Goal: Task Accomplishment & Management: Manage account settings

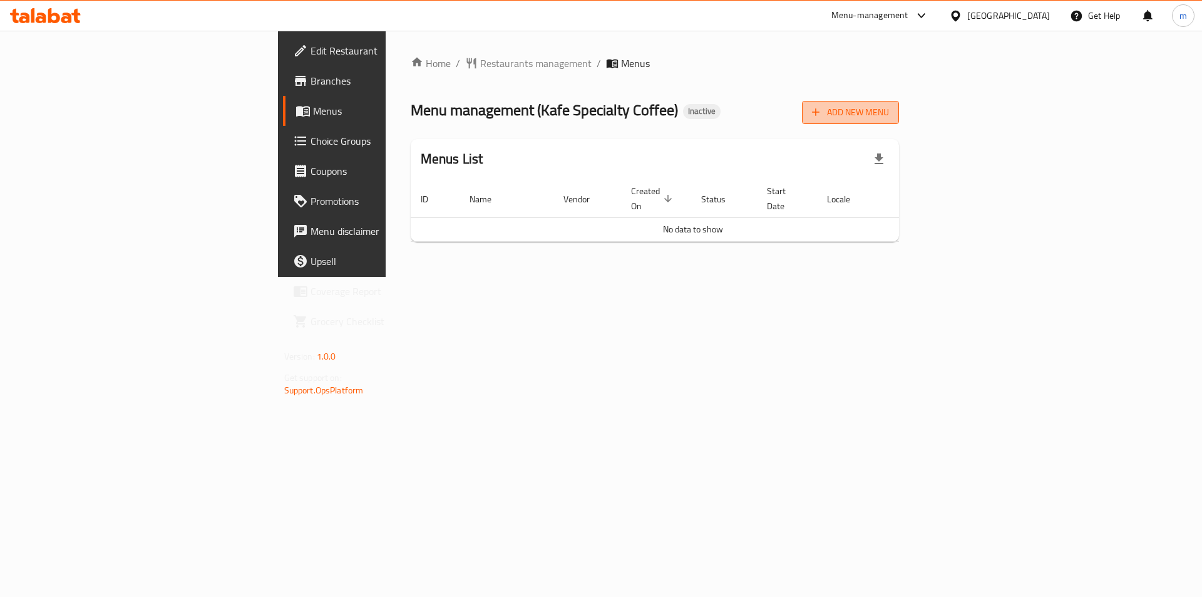
click at [889, 116] on span "Add New Menu" at bounding box center [850, 113] width 77 height 16
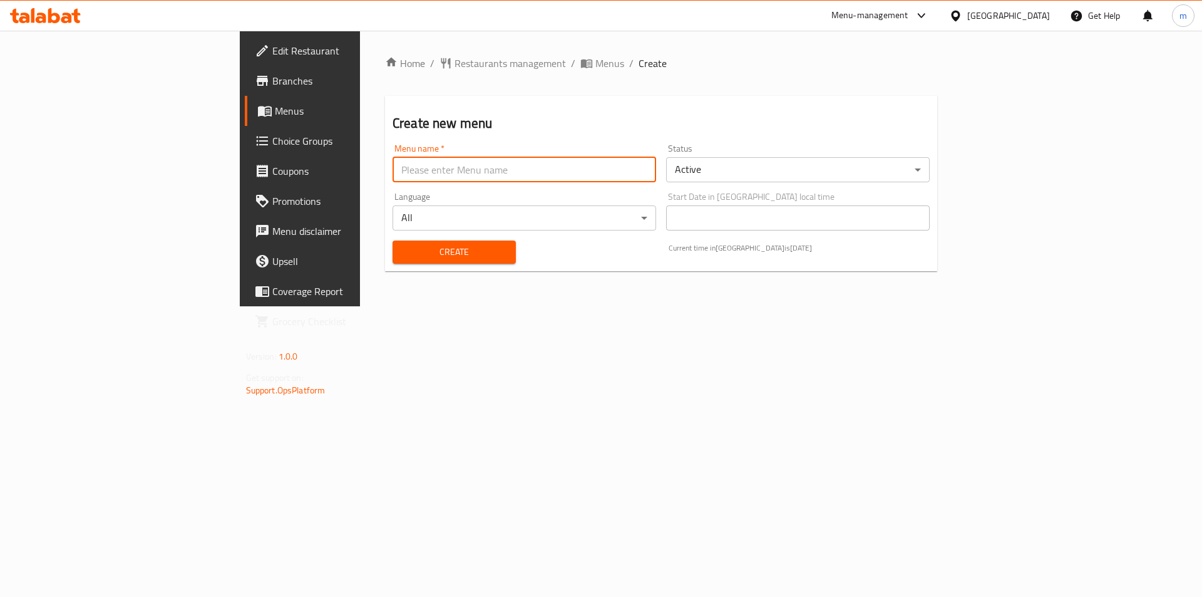
click at [526, 163] on input "text" at bounding box center [525, 169] width 264 height 25
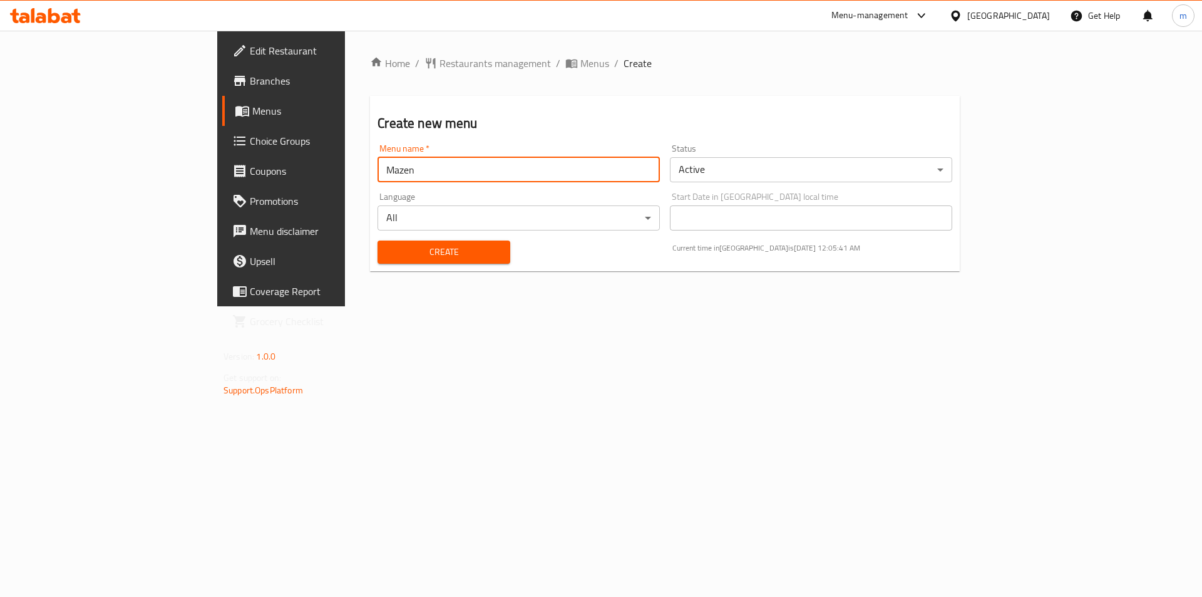
type input "Mazen"
click at [393, 252] on span "Create" at bounding box center [444, 252] width 112 height 16
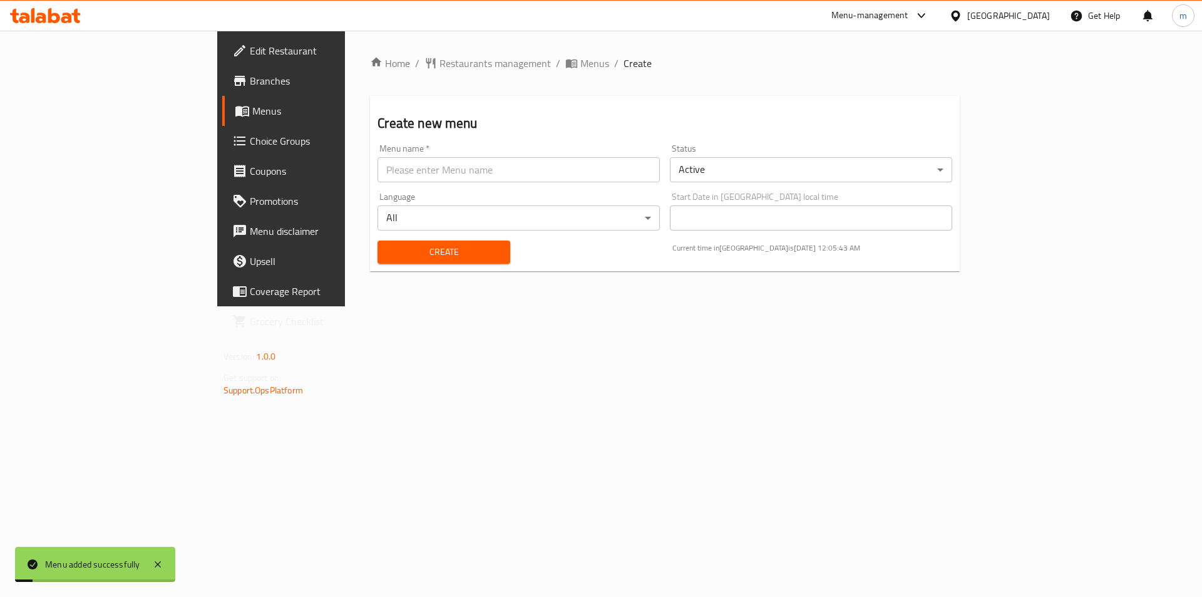
click at [222, 118] on link "Menus" at bounding box center [320, 111] width 196 height 30
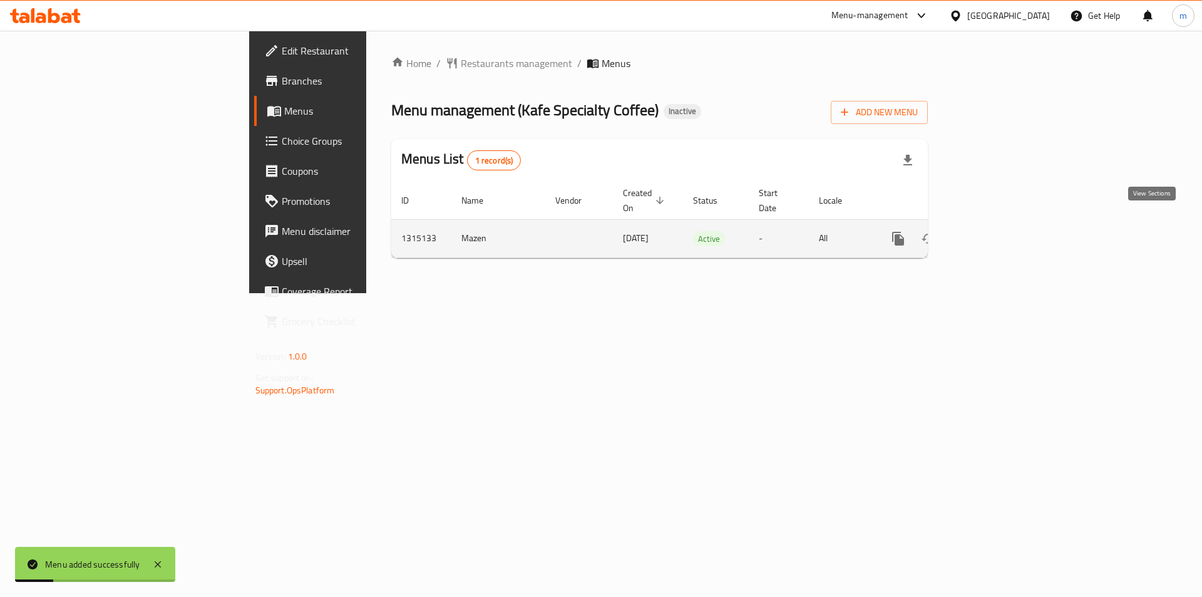
click at [1004, 224] on link "enhanced table" at bounding box center [989, 239] width 30 height 30
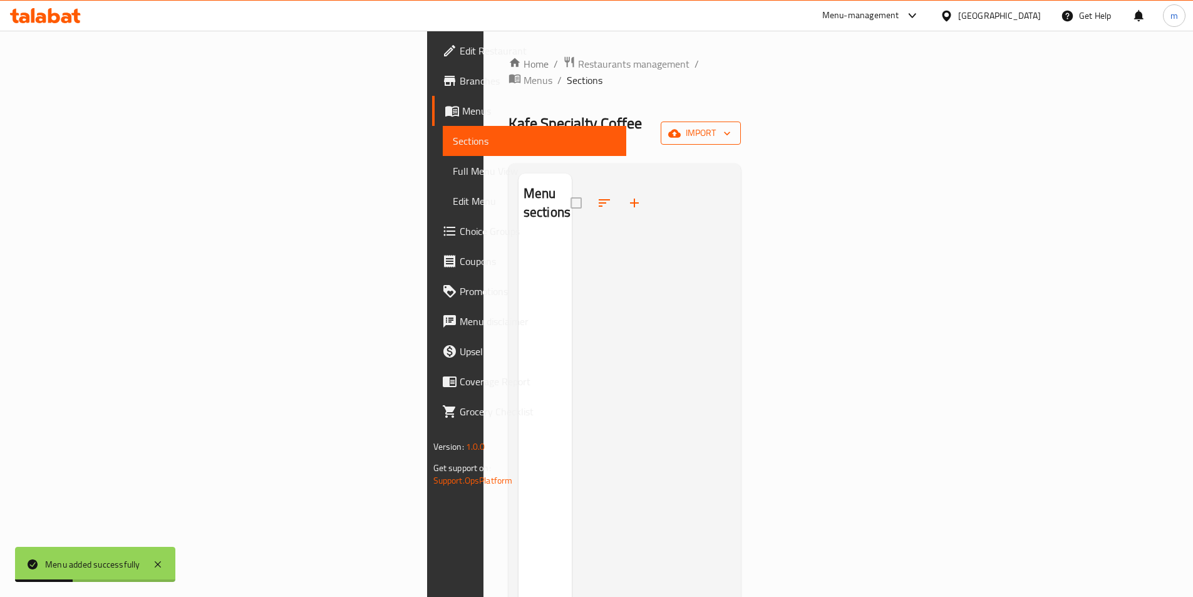
click at [731, 125] on span "import" at bounding box center [701, 133] width 60 height 16
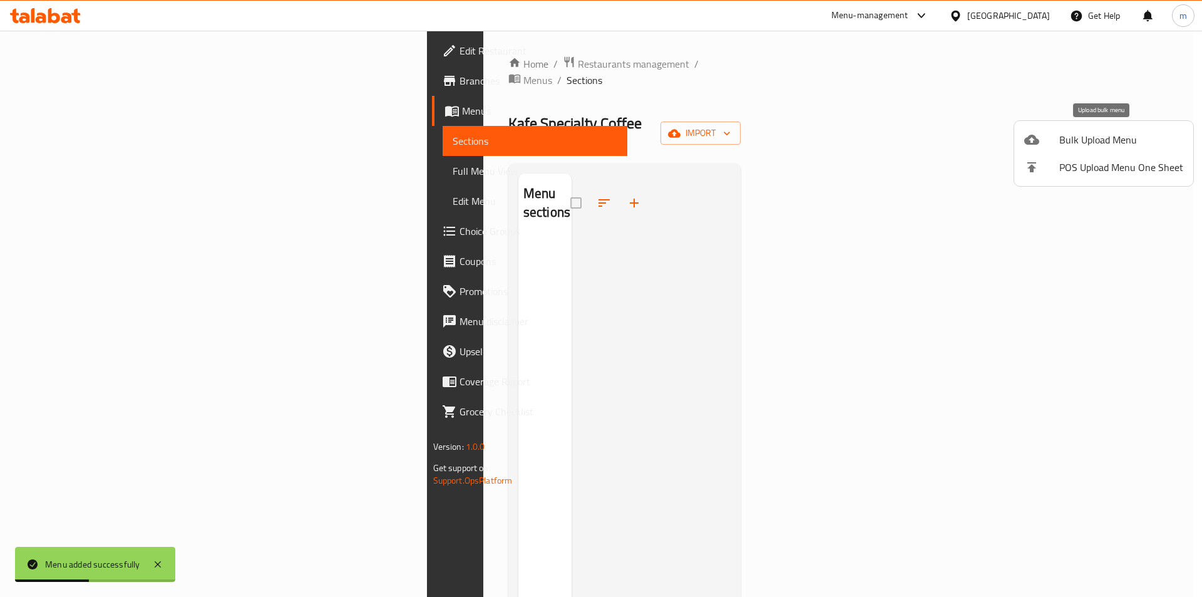
click at [1074, 134] on span "Bulk Upload Menu" at bounding box center [1122, 139] width 124 height 15
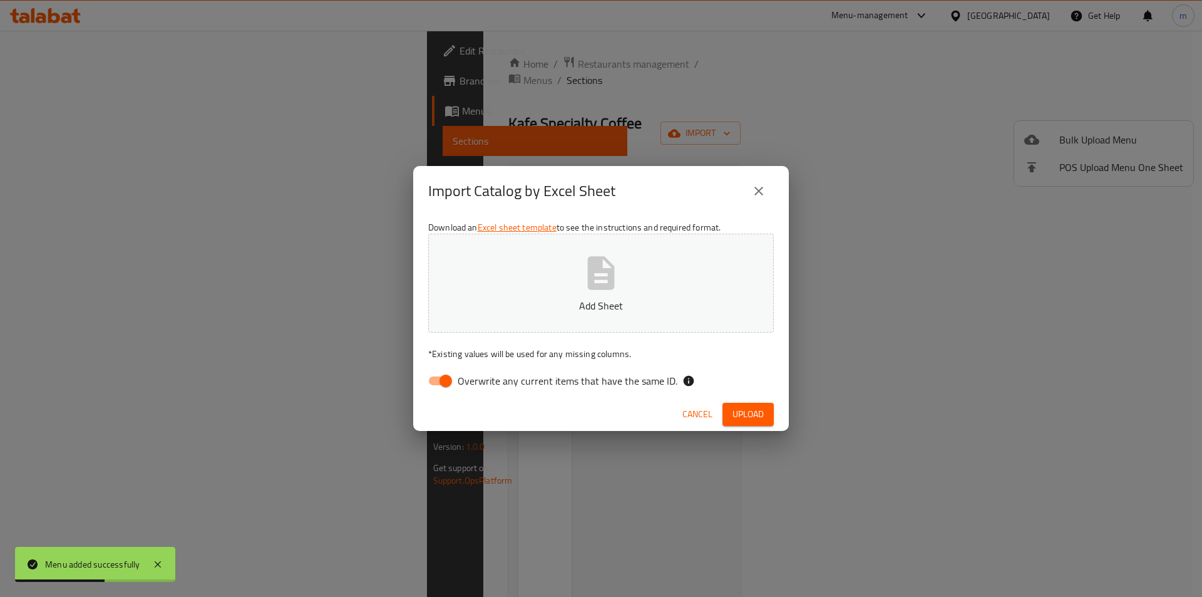
click at [448, 387] on input "Overwrite any current items that have the same ID." at bounding box center [445, 381] width 71 height 24
checkbox input "false"
click at [492, 338] on div "Download an Excel sheet template to see the instructions and required format. A…" at bounding box center [601, 307] width 376 height 182
click at [649, 269] on button "Add Sheet" at bounding box center [601, 283] width 346 height 99
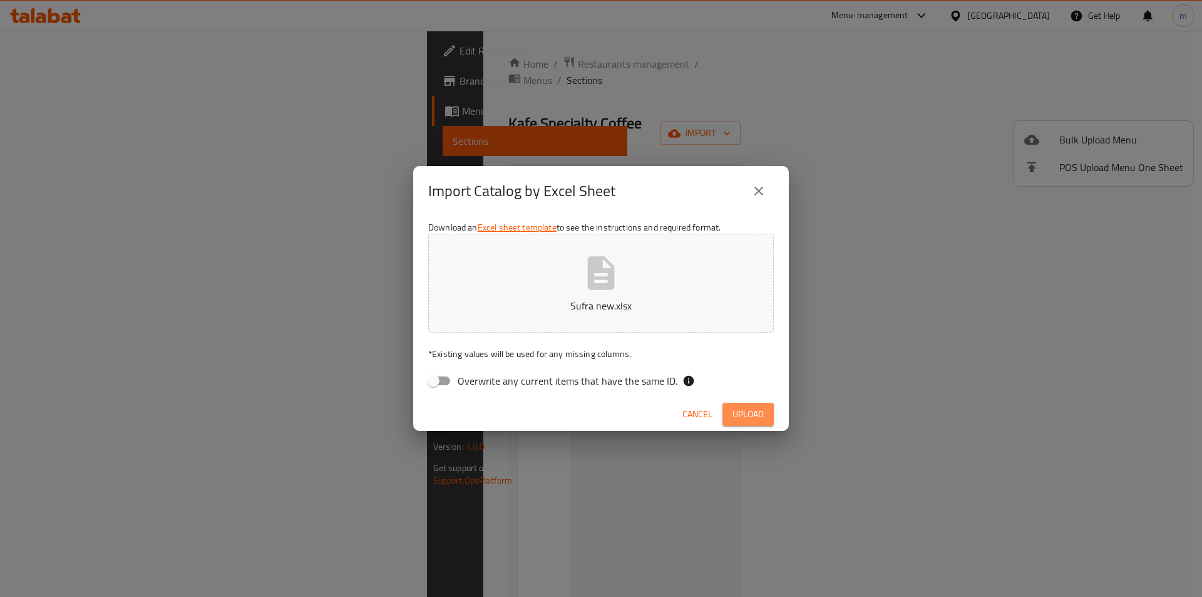
click at [743, 410] on span "Upload" at bounding box center [748, 414] width 31 height 16
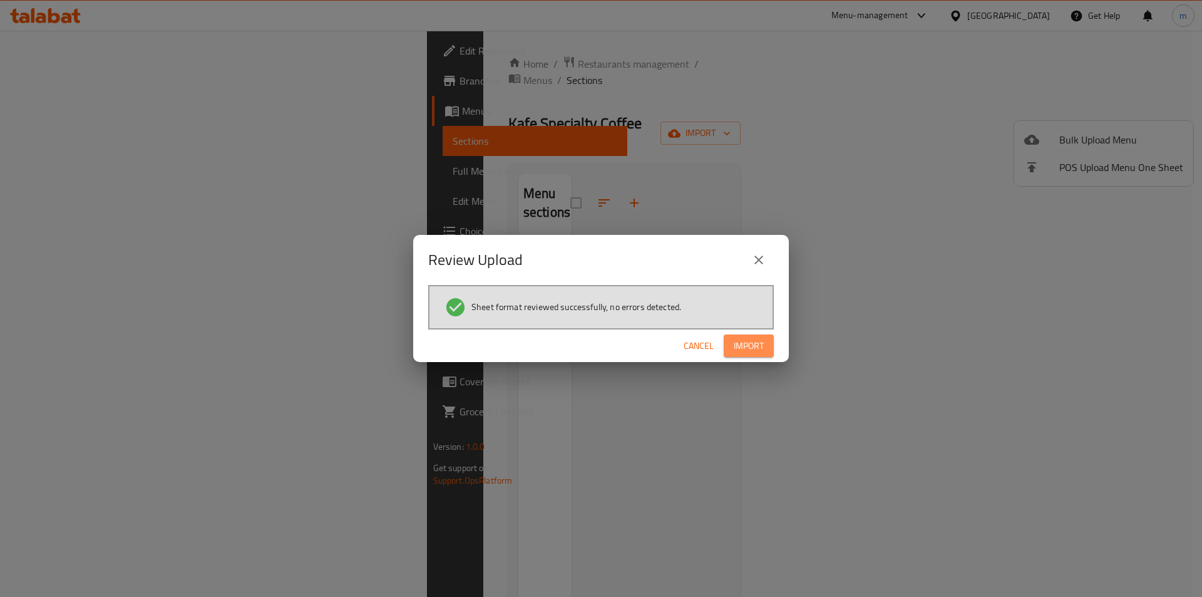
click at [758, 340] on span "Import" at bounding box center [749, 346] width 30 height 16
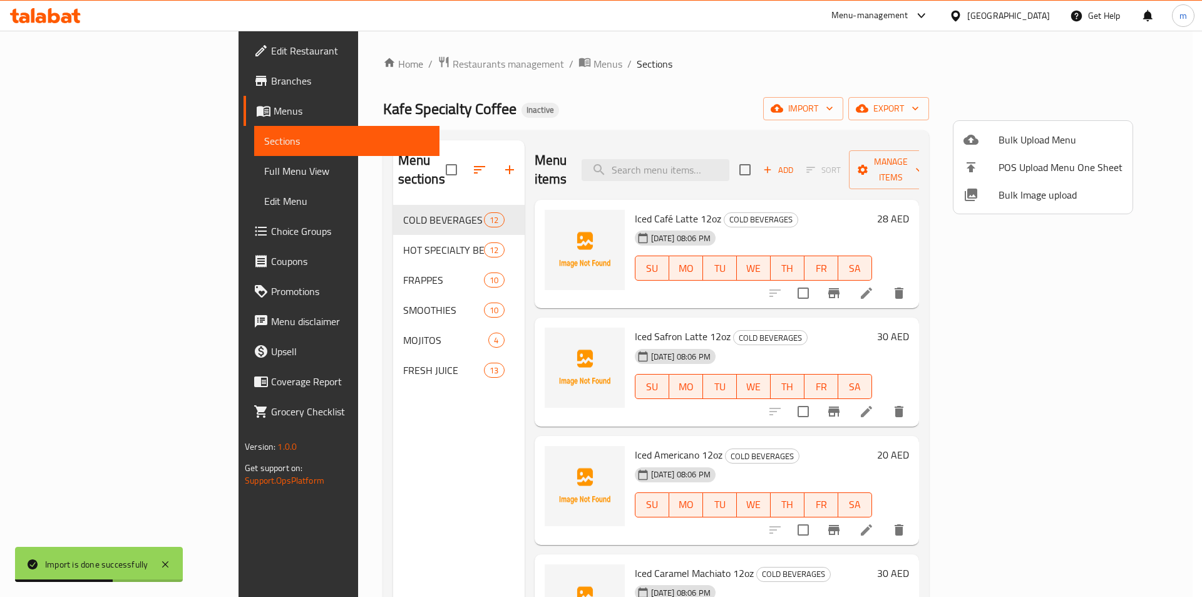
click at [571, 114] on div at bounding box center [601, 298] width 1202 height 597
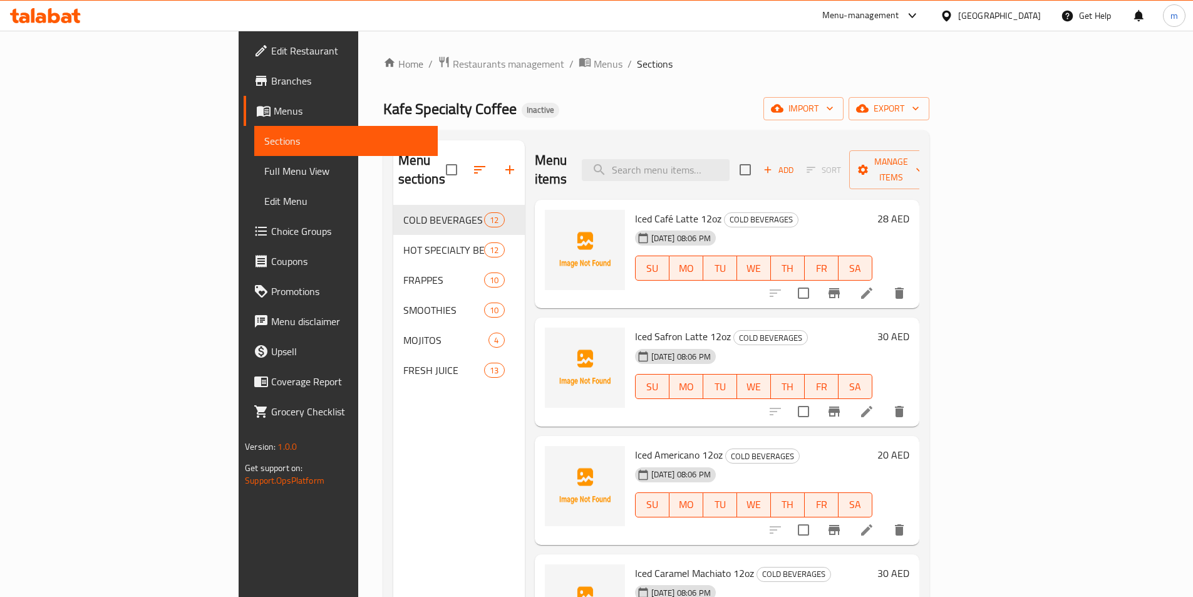
click at [264, 173] on span "Full Menu View" at bounding box center [345, 170] width 163 height 15
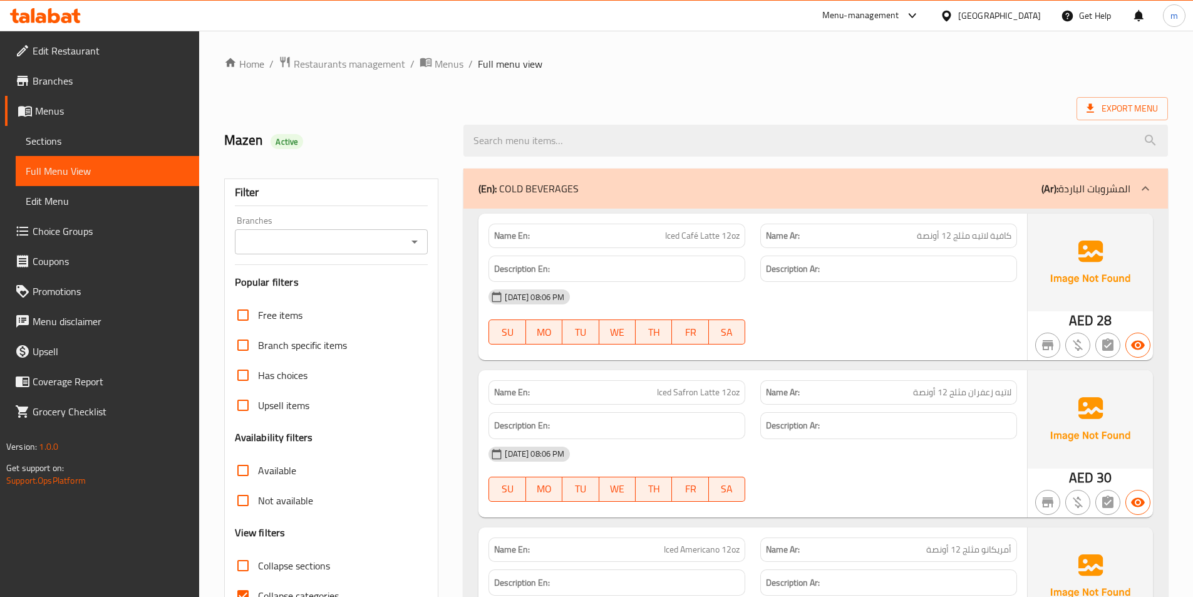
scroll to position [125, 0]
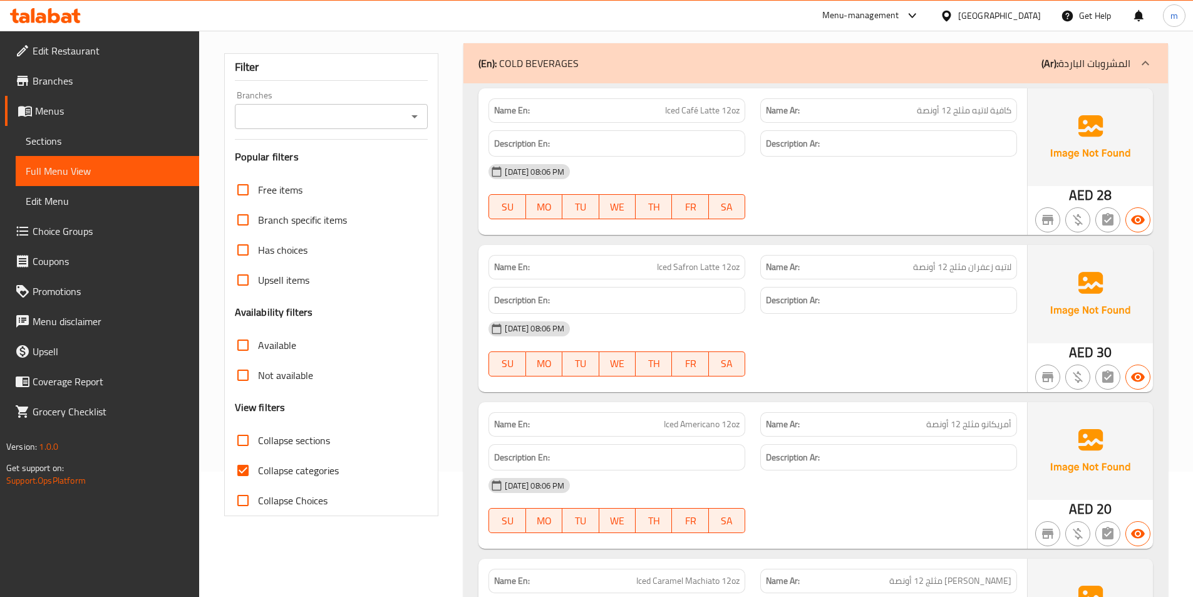
click at [242, 476] on input "Collapse categories" at bounding box center [243, 470] width 30 height 30
checkbox input "false"
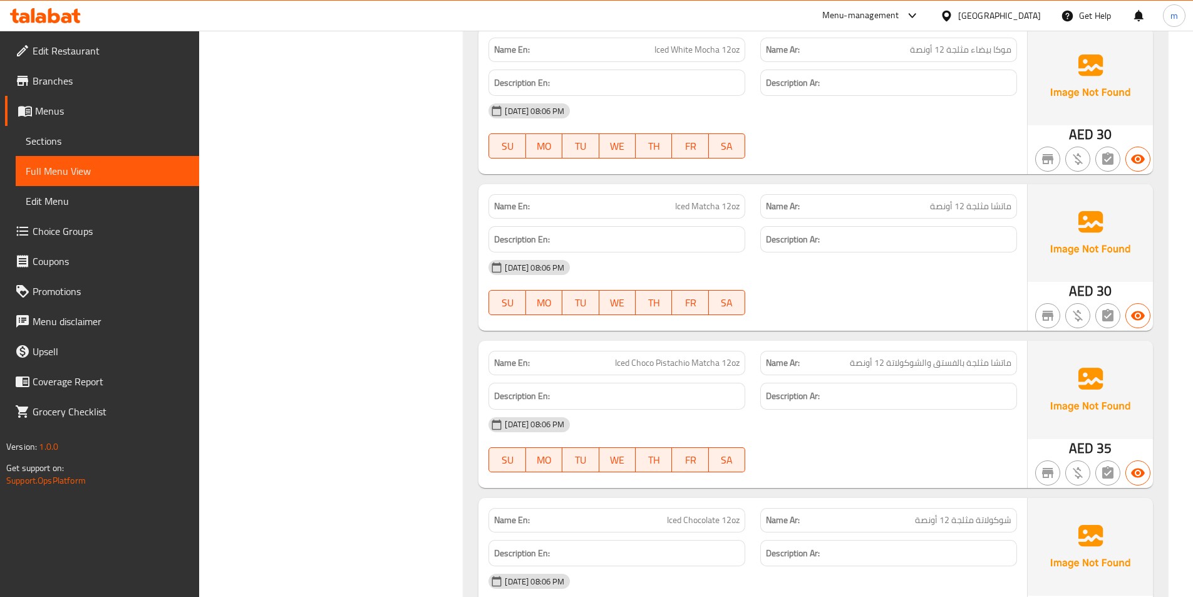
scroll to position [1503, 0]
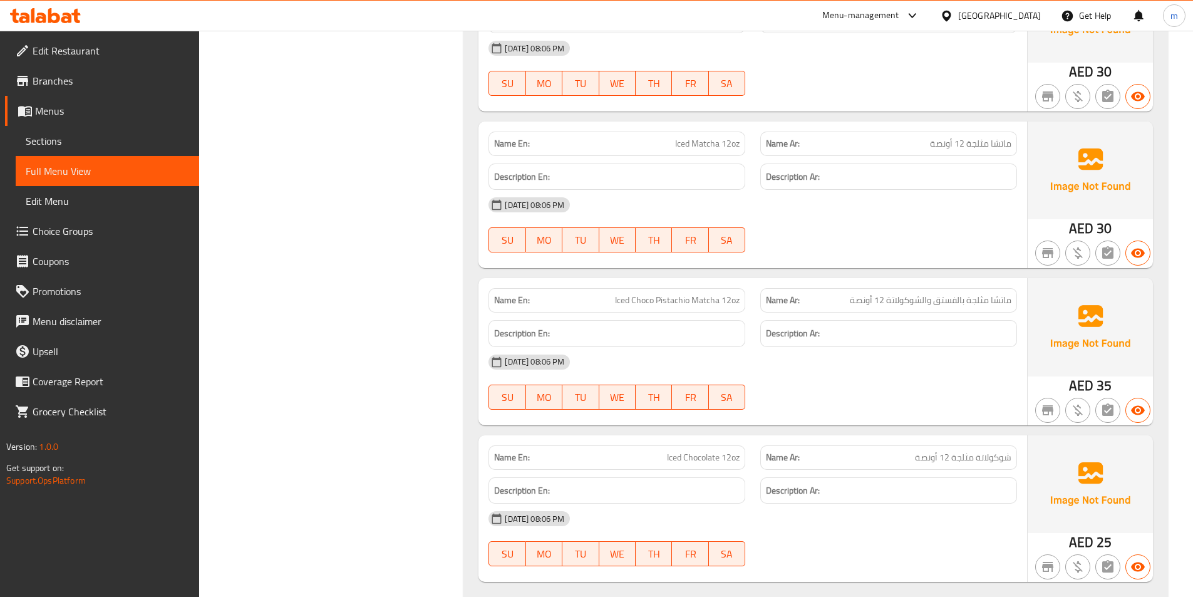
click at [992, 306] on span "ماتشا مثلجة بالفستق والشوكولاتة 12 أونصة" at bounding box center [931, 300] width 162 height 13
click at [979, 304] on span "ماتشا مثلجة بالفستق والشوكولاتة 12 أونصة" at bounding box center [931, 300] width 162 height 13
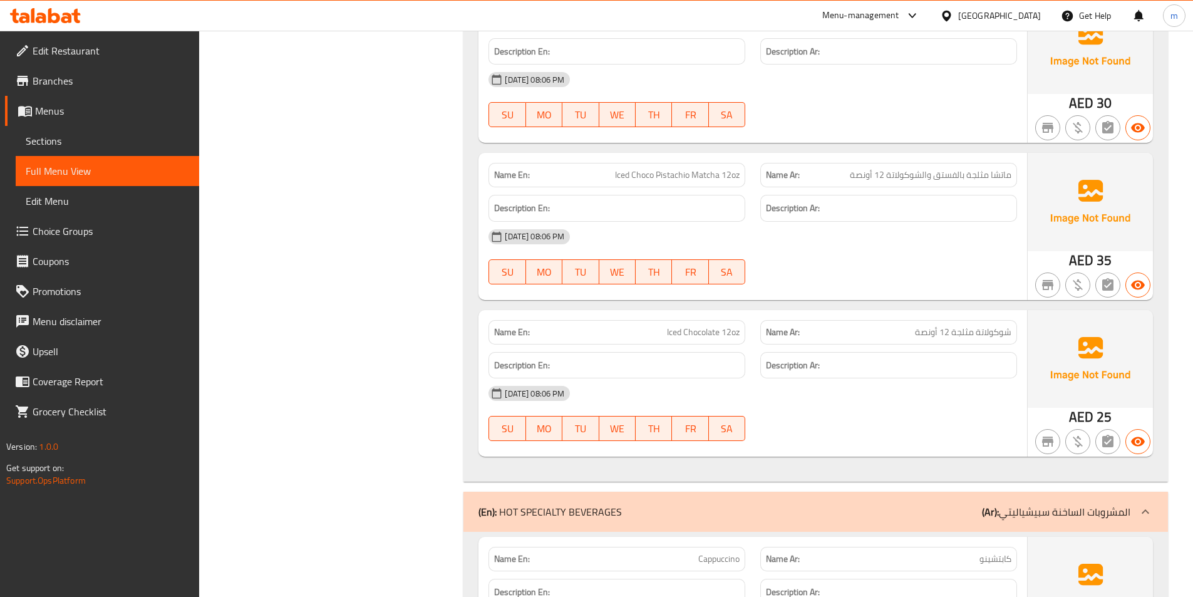
click at [642, 174] on span "Iced Choco Pistachio Matcha 12oz" at bounding box center [677, 174] width 125 height 13
click at [642, 173] on span "Iced Choco Pistachio Matcha 12oz" at bounding box center [677, 174] width 125 height 13
copy span "Choco"
click at [805, 223] on div "[DATE] 08:06 PM" at bounding box center [753, 237] width 544 height 30
click at [54, 135] on span "Sections" at bounding box center [107, 140] width 163 height 15
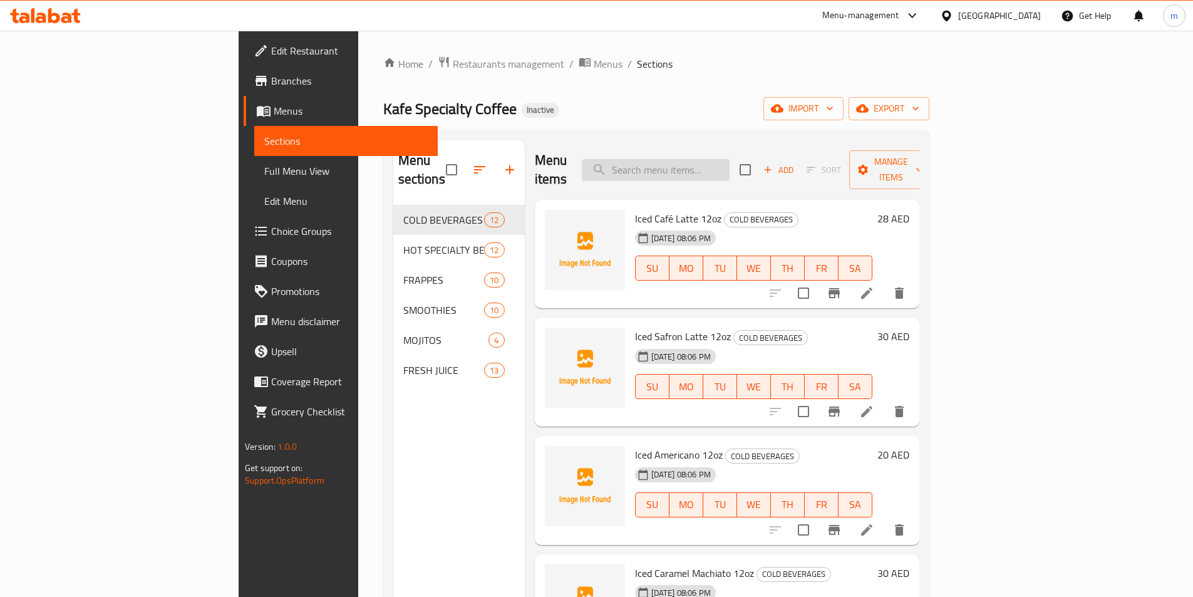
click at [709, 159] on input "search" at bounding box center [656, 170] width 148 height 22
type input "choco"
click at [874, 286] on icon at bounding box center [866, 293] width 15 height 15
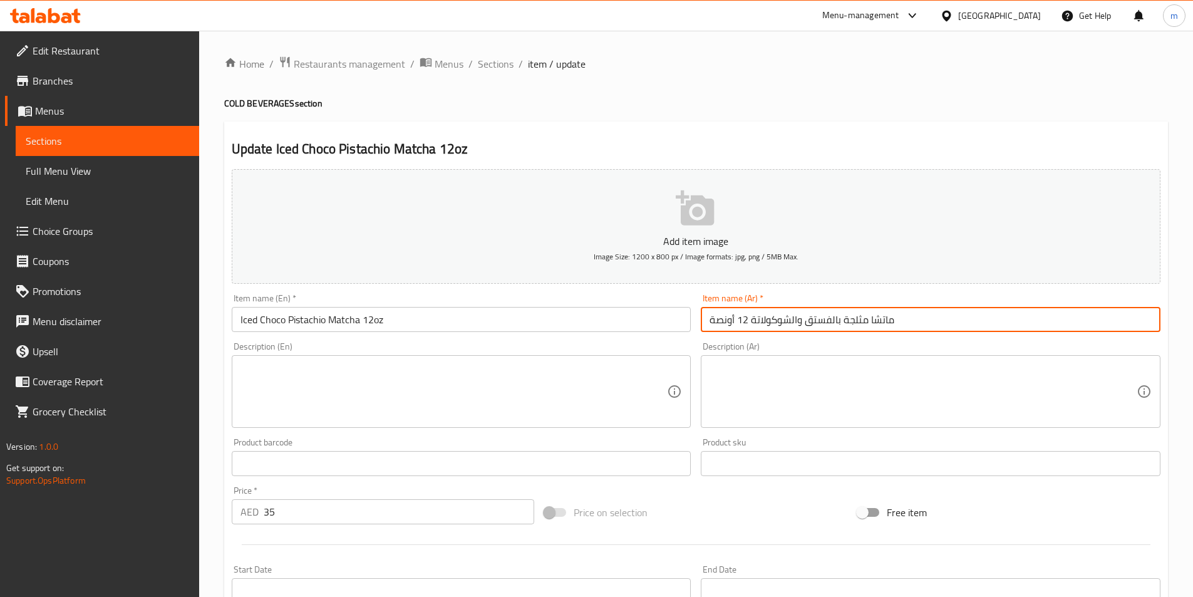
click at [946, 321] on input "ماتشا مثلجة بالفستق والشوكولاتة 12 أونصة" at bounding box center [931, 319] width 460 height 25
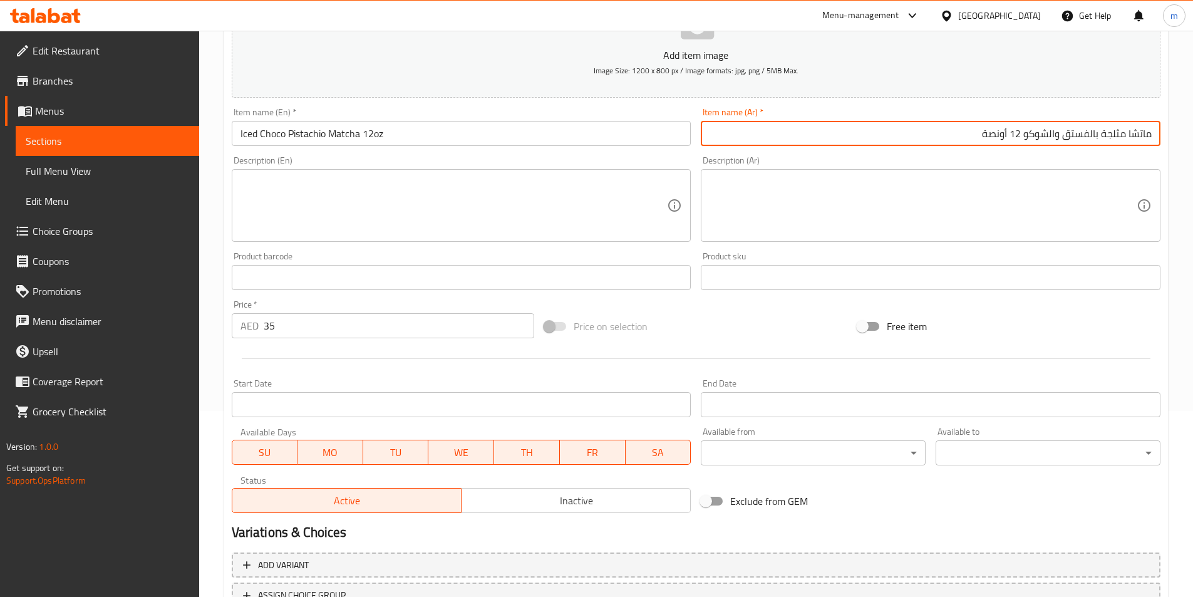
scroll to position [288, 0]
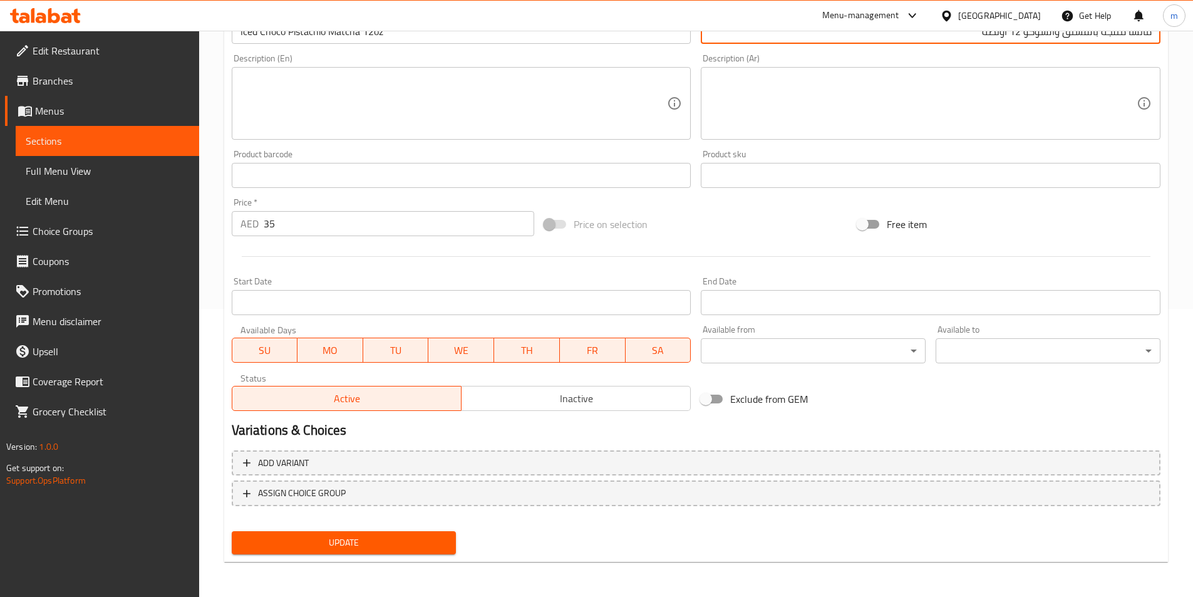
type input "ماتشا مثلجة بالفستق والشوكو 12 أونصة"
click at [298, 542] on span "Update" at bounding box center [344, 543] width 205 height 16
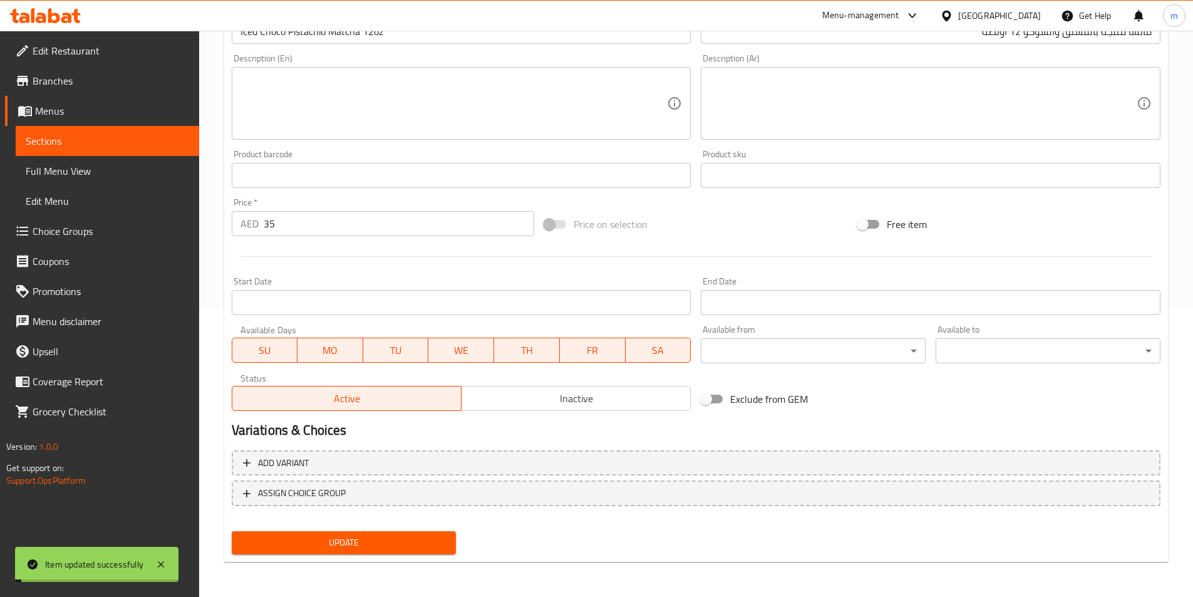
click at [132, 149] on link "Sections" at bounding box center [107, 141] width 183 height 30
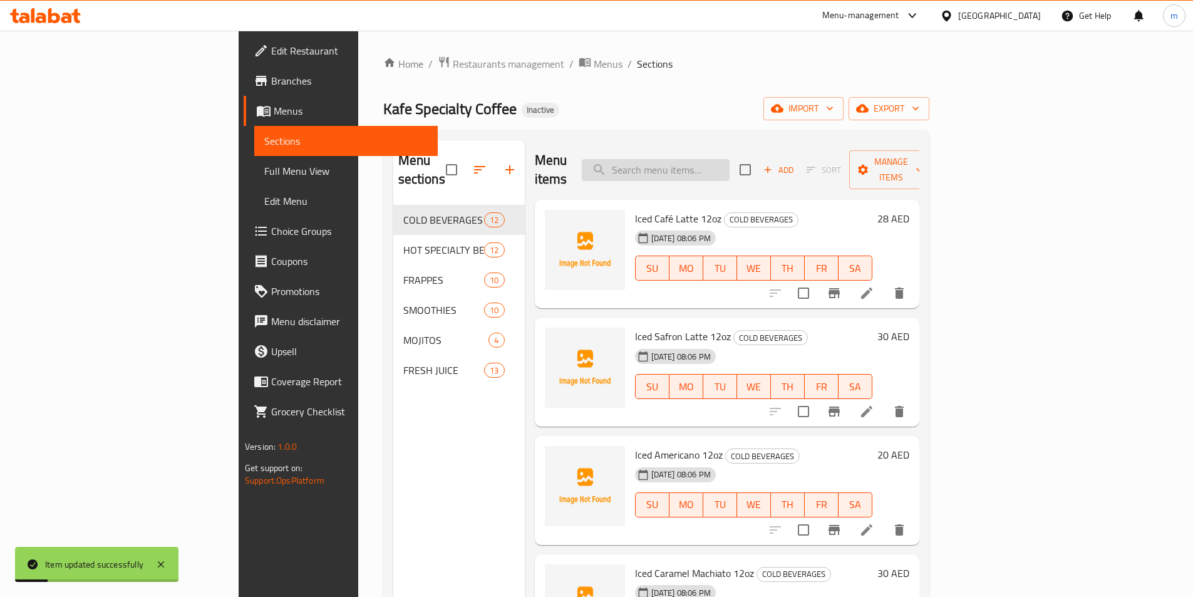
click at [724, 160] on input "search" at bounding box center [656, 170] width 148 height 22
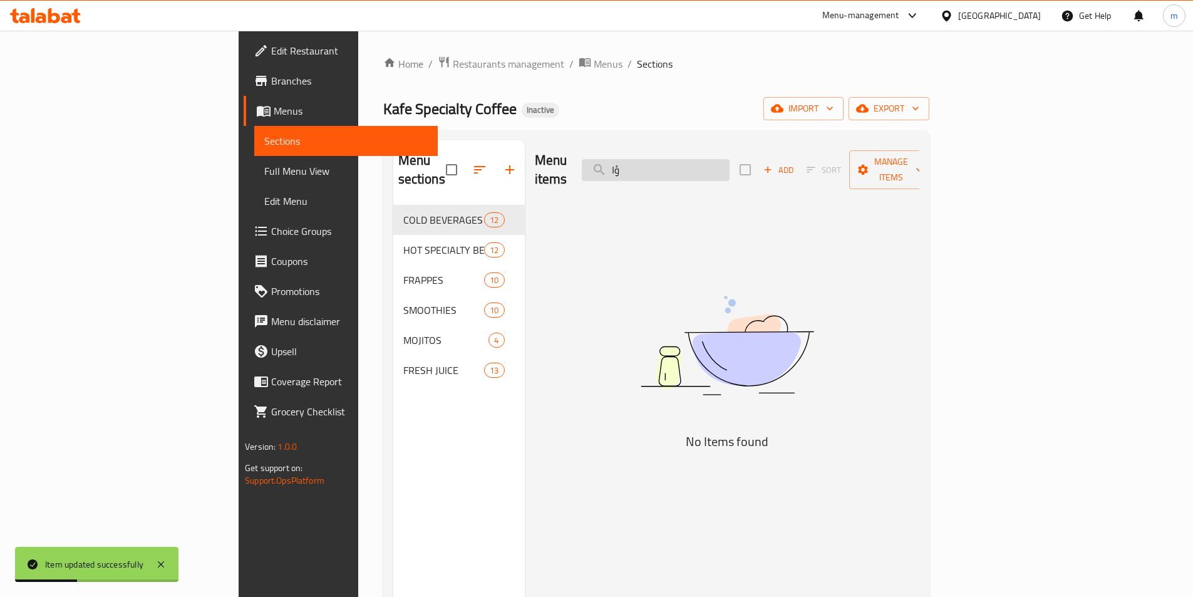
type input "ؤ"
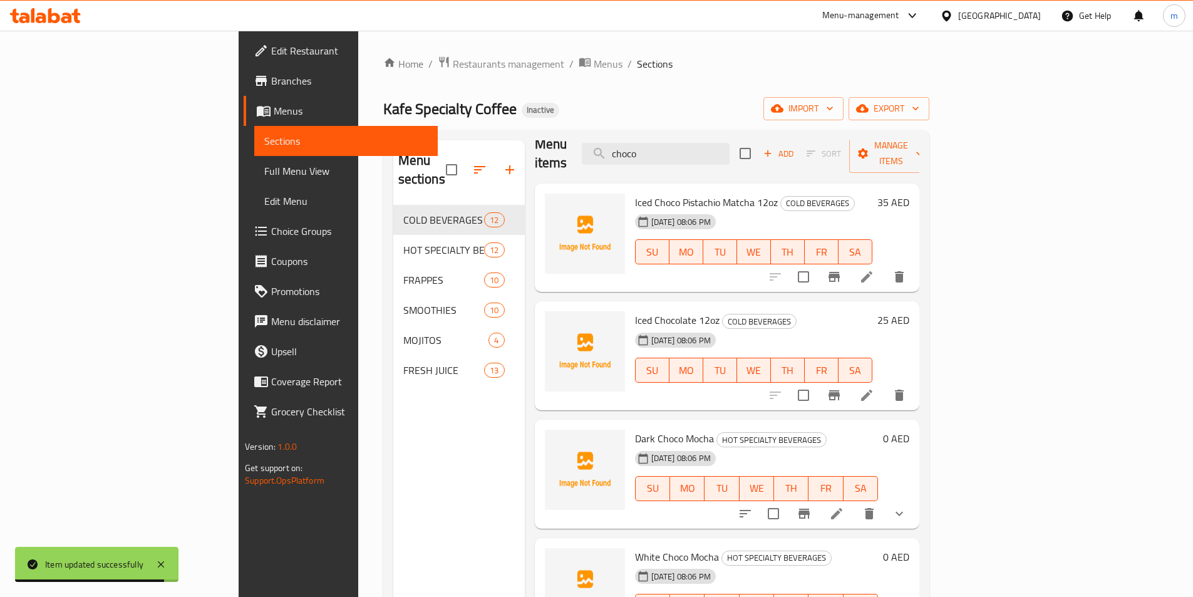
scroll to position [25, 0]
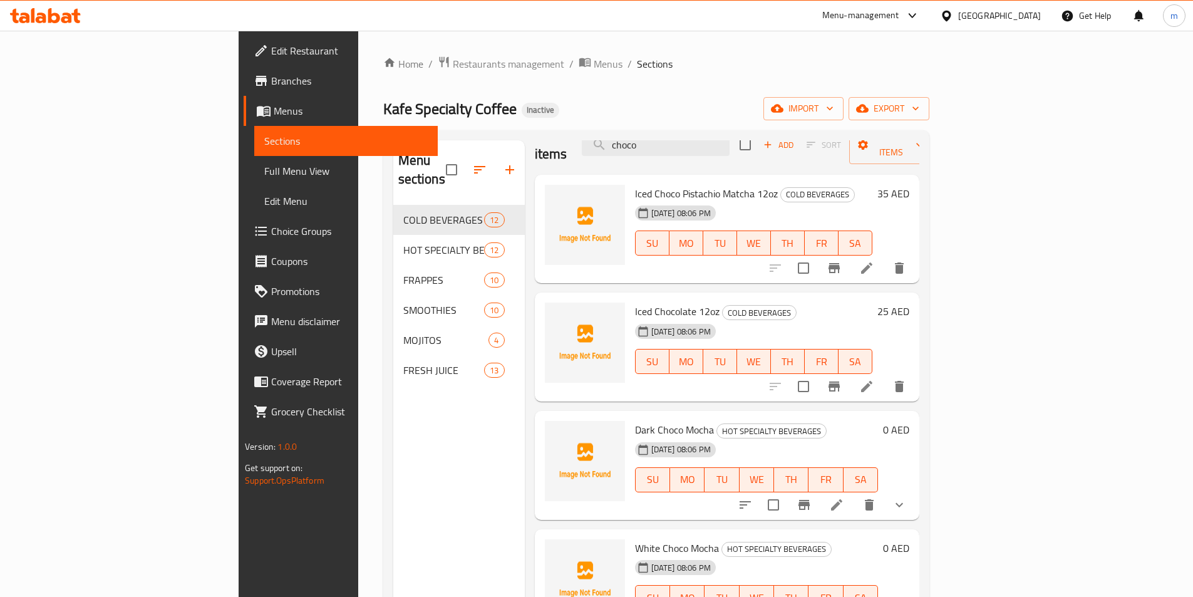
type input "choco"
click at [844, 497] on icon at bounding box center [836, 504] width 15 height 15
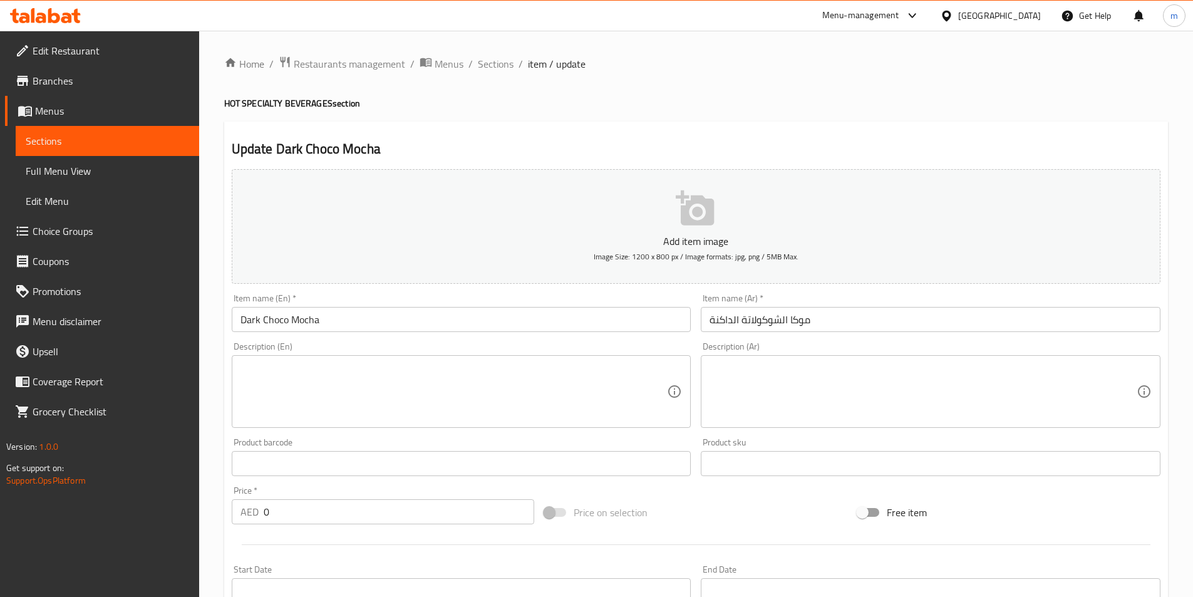
click at [979, 312] on input "موكا الشوكولاتة الداكنة" at bounding box center [931, 319] width 460 height 25
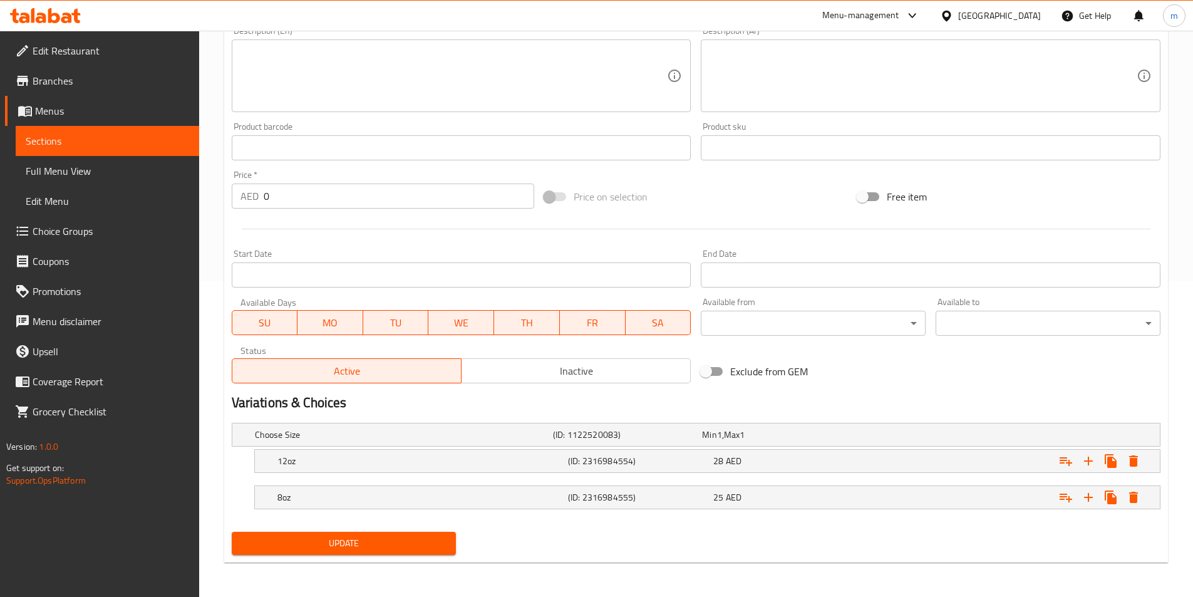
scroll to position [316, 0]
type input "موكا الشوكو الداكنة"
click at [324, 535] on span "Update" at bounding box center [344, 543] width 205 height 16
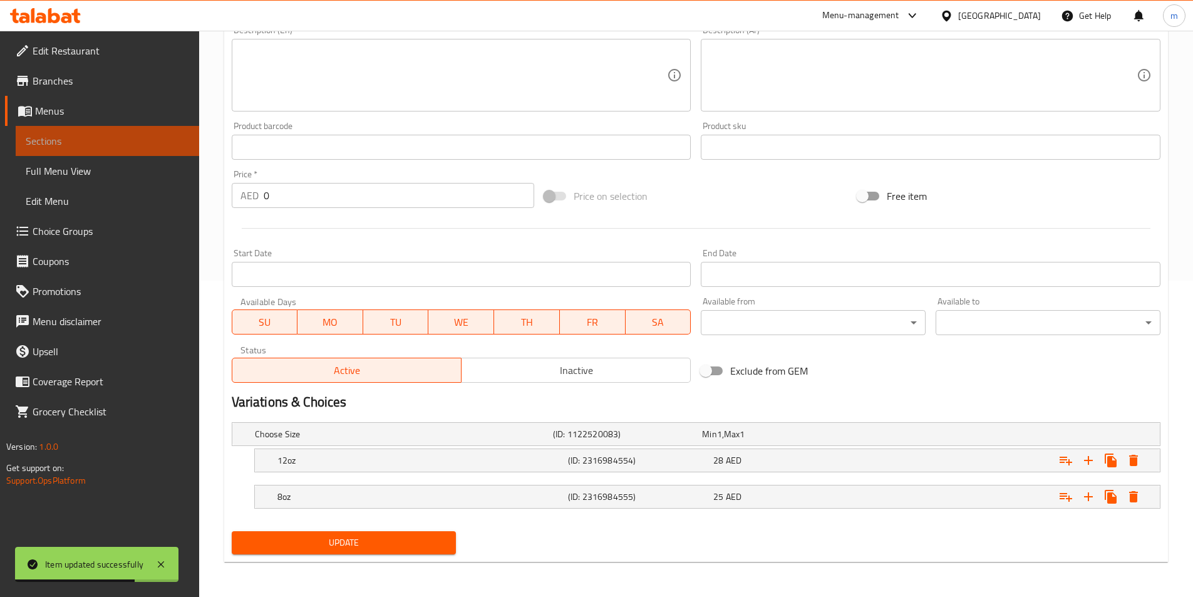
click at [155, 140] on span "Sections" at bounding box center [107, 140] width 163 height 15
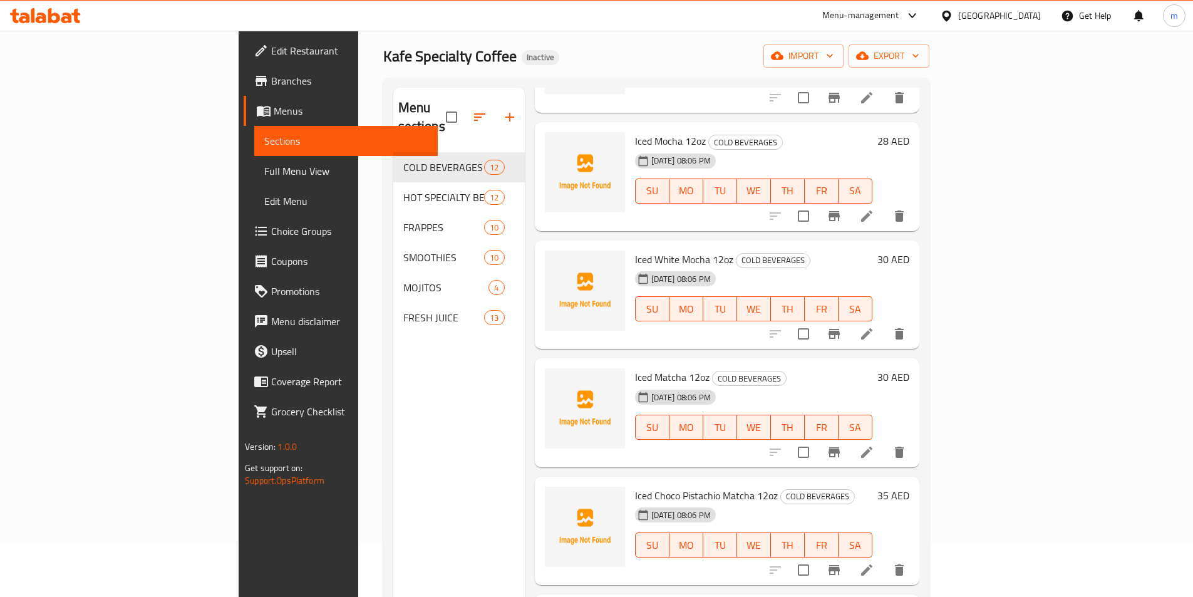
scroll to position [175, 0]
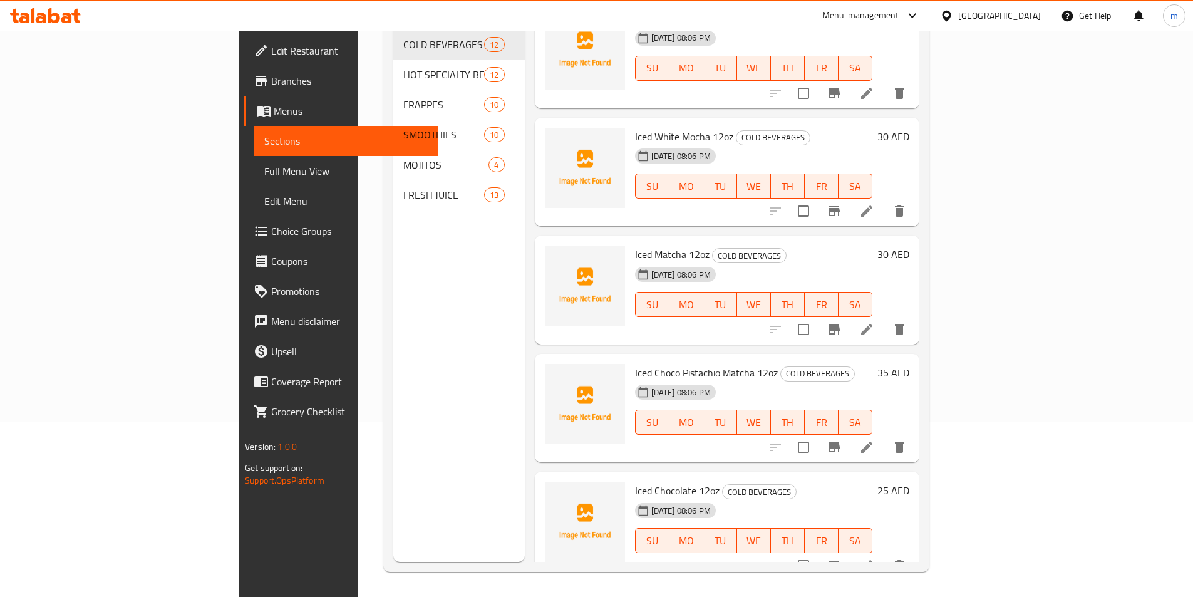
click at [884, 436] on li at bounding box center [866, 447] width 35 height 23
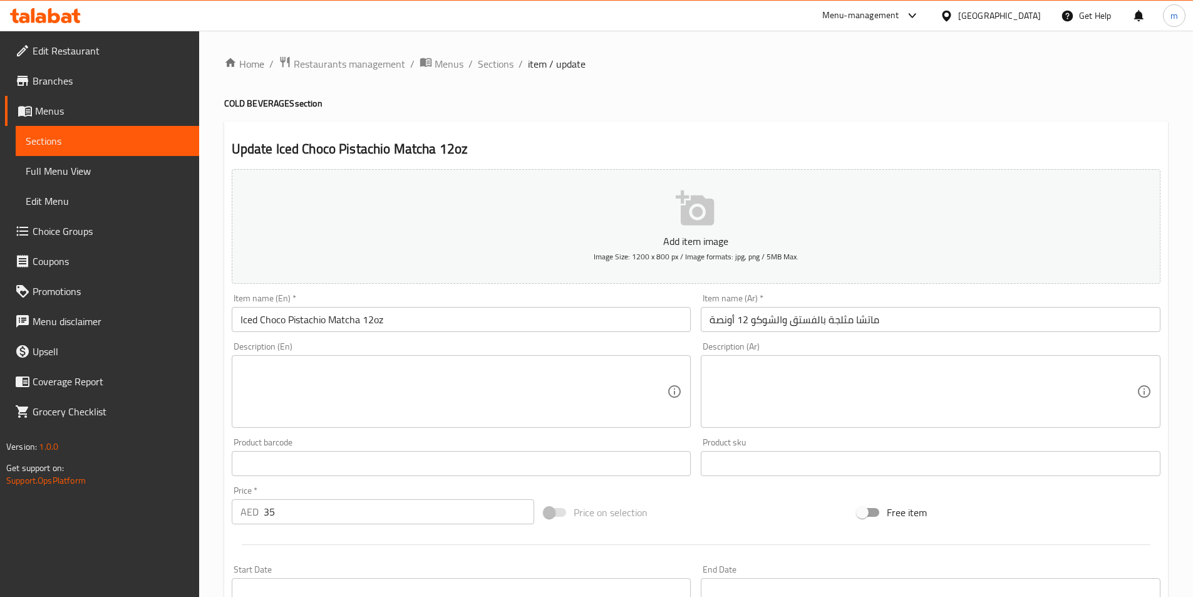
click at [56, 144] on span "Sections" at bounding box center [107, 140] width 163 height 15
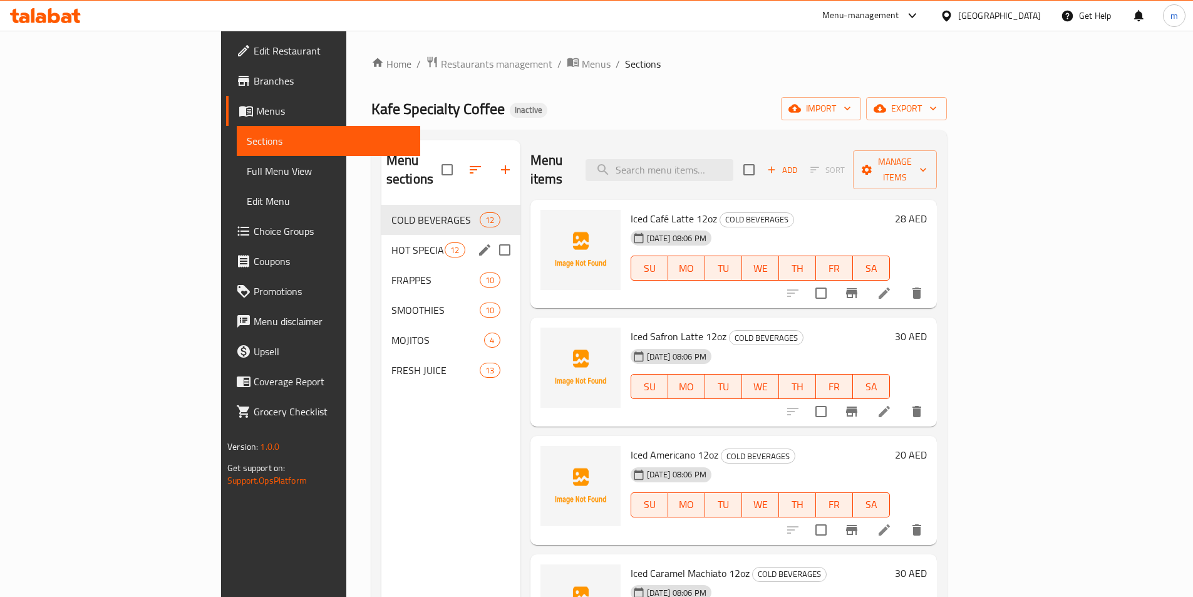
click at [381, 235] on div "HOT SPECIALTY BEVERAGES 12" at bounding box center [450, 250] width 139 height 30
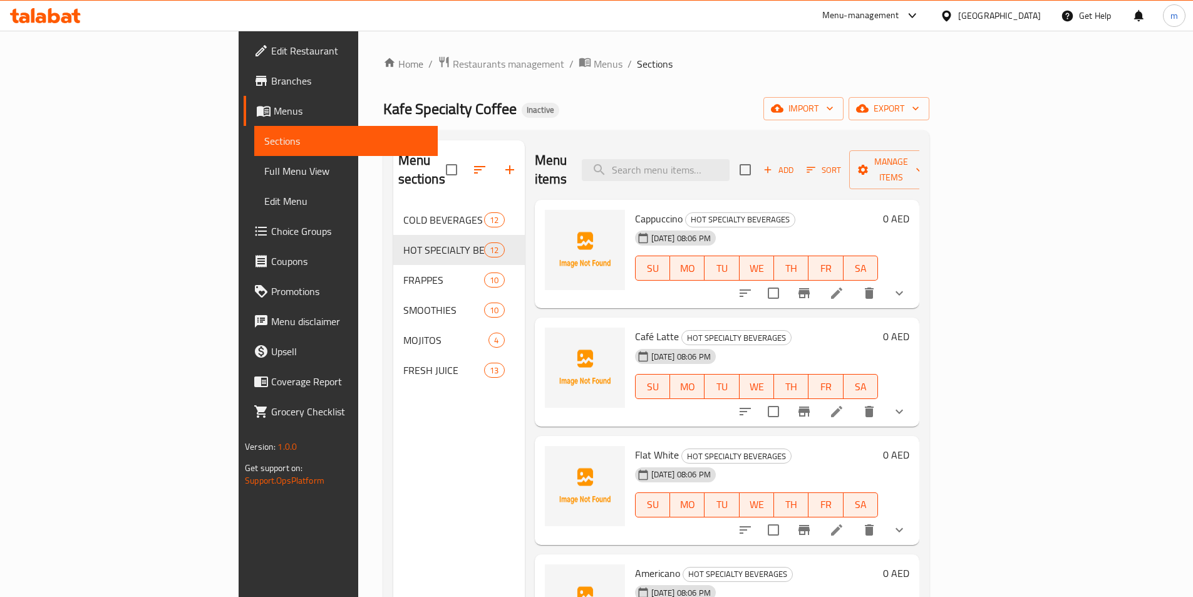
click at [753, 175] on div "Menu items Add Sort Manage items" at bounding box center [727, 169] width 384 height 59
click at [730, 159] on input "search" at bounding box center [656, 170] width 148 height 22
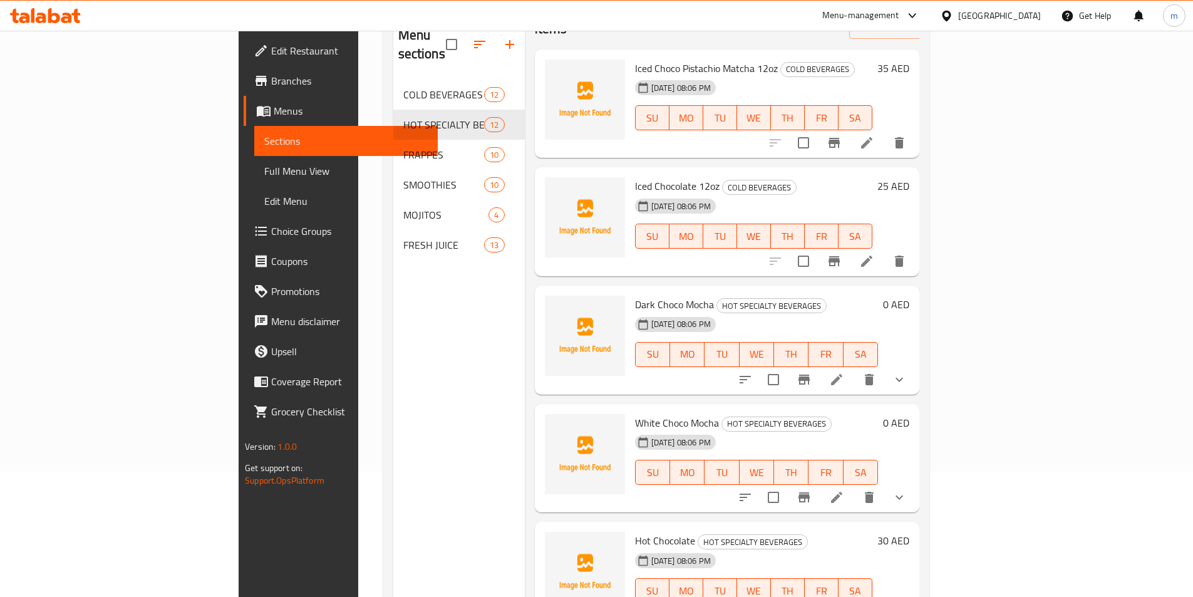
scroll to position [175, 0]
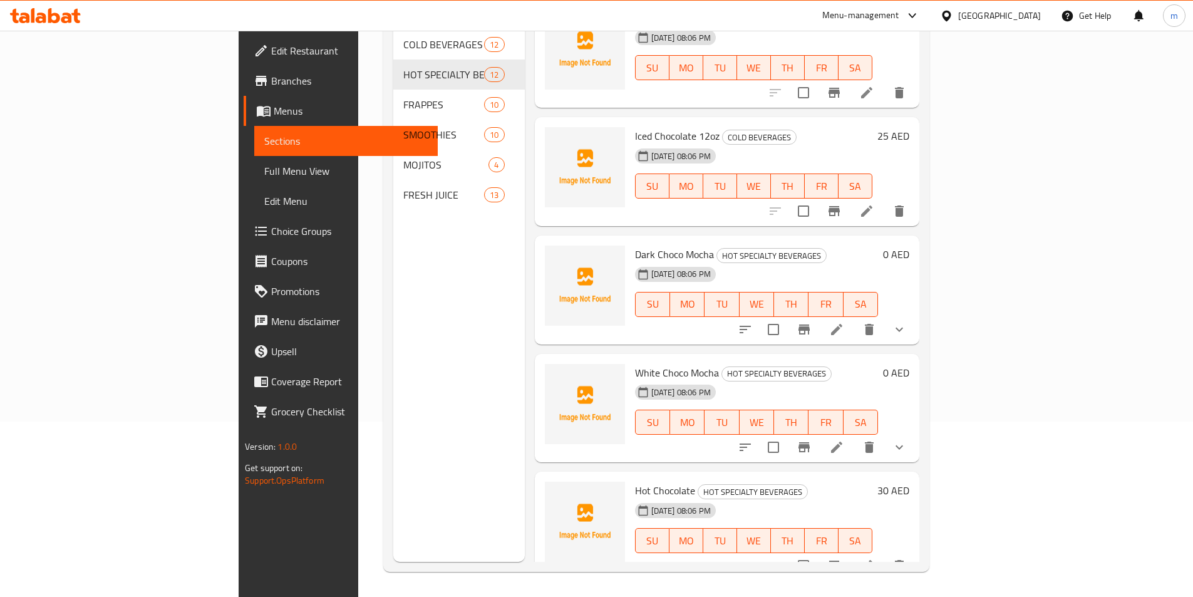
type input "choco"
click at [844, 440] on icon at bounding box center [836, 447] width 15 height 15
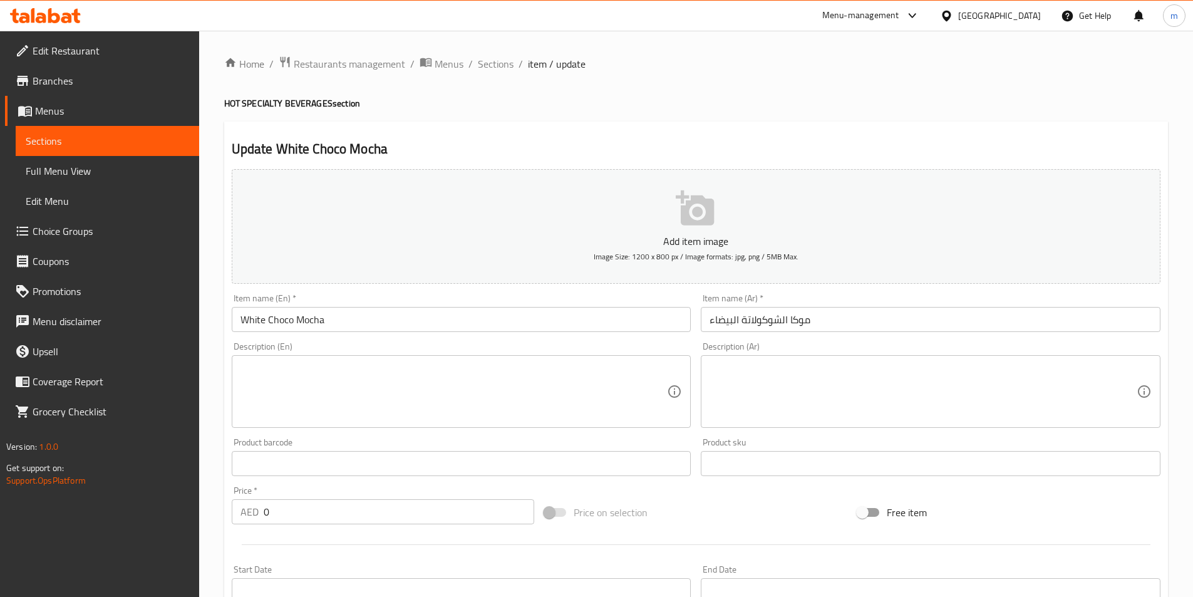
click at [966, 306] on div "Item name (Ar)   * موكا الشوكولاتة البيضاء Item name (Ar) *" at bounding box center [931, 313] width 460 height 38
click at [966, 311] on input "موكا الشوكولاتة البيضاء" at bounding box center [931, 319] width 460 height 25
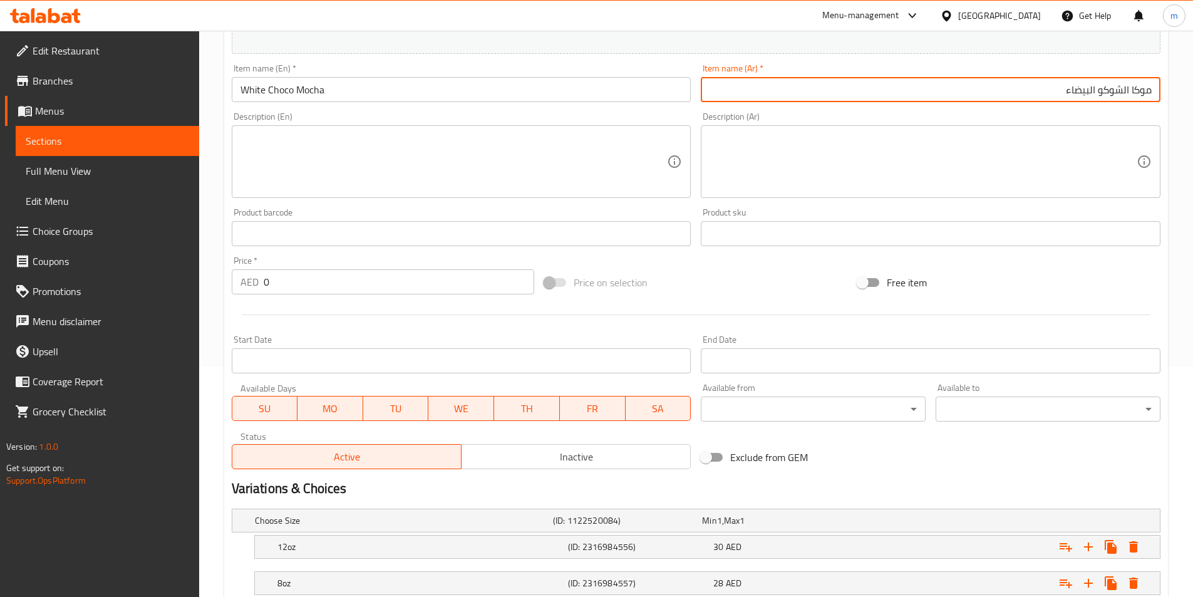
scroll to position [316, 0]
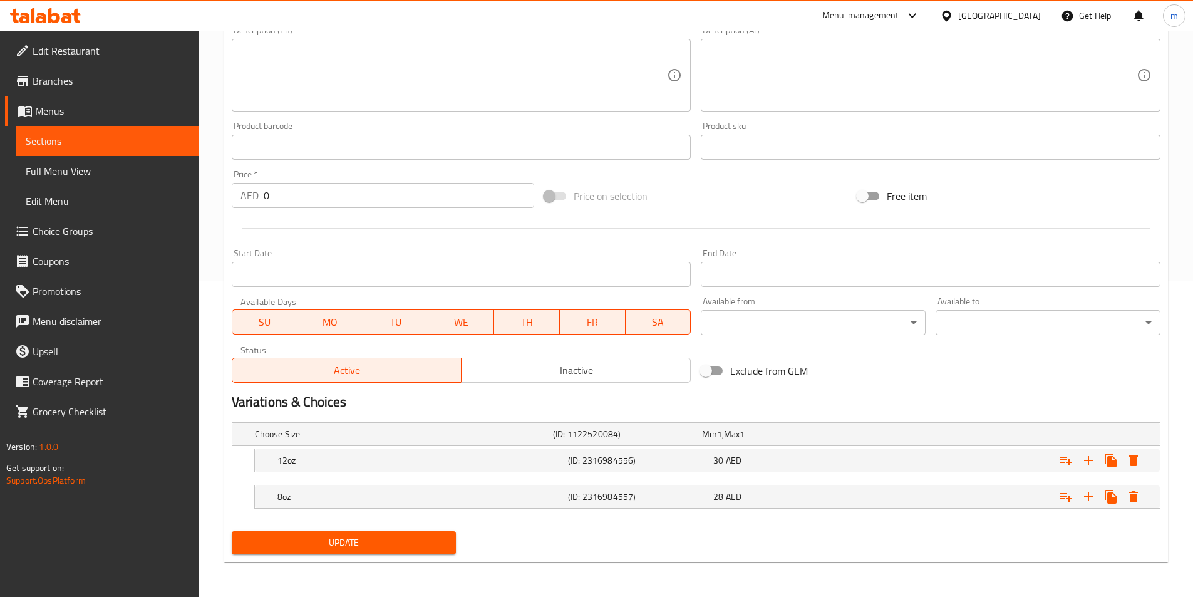
type input "موكا الشوكو البيضاء"
click at [396, 547] on span "Update" at bounding box center [344, 543] width 205 height 16
click at [76, 142] on span "Sections" at bounding box center [107, 140] width 163 height 15
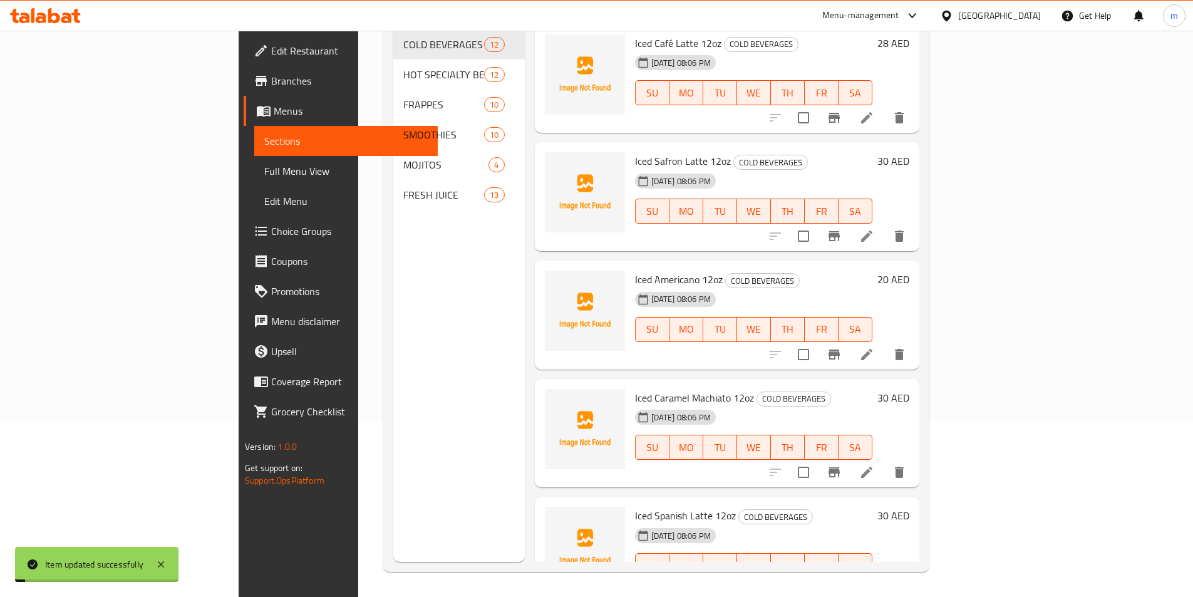
scroll to position [175, 0]
click at [264, 171] on span "Full Menu View" at bounding box center [345, 170] width 163 height 15
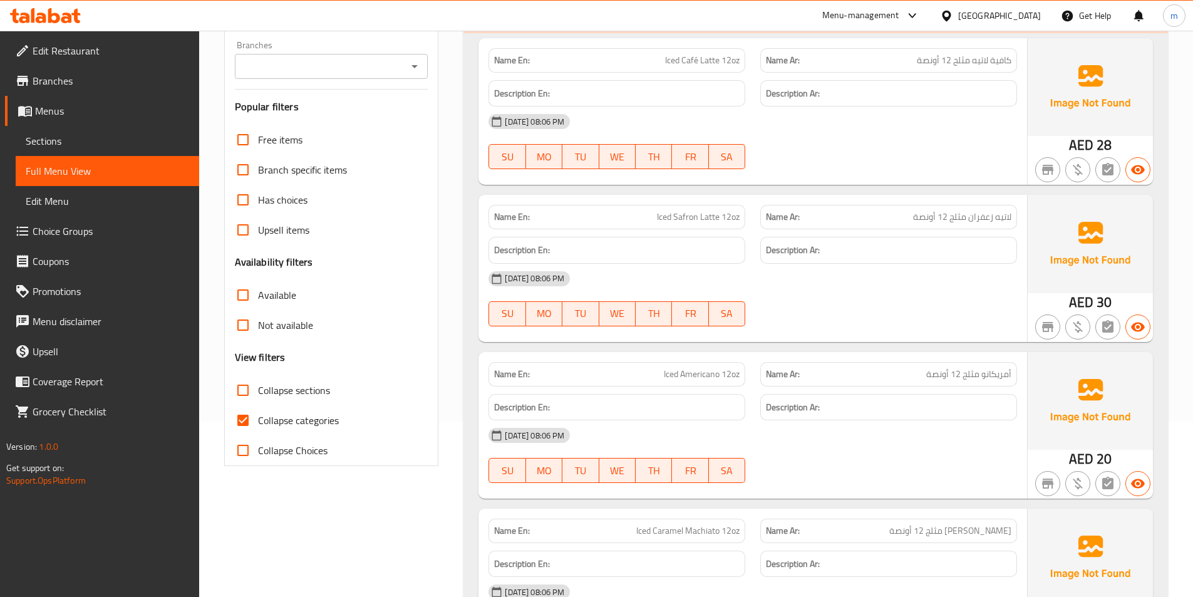
click at [232, 423] on input "Collapse categories" at bounding box center [243, 420] width 30 height 30
checkbox input "false"
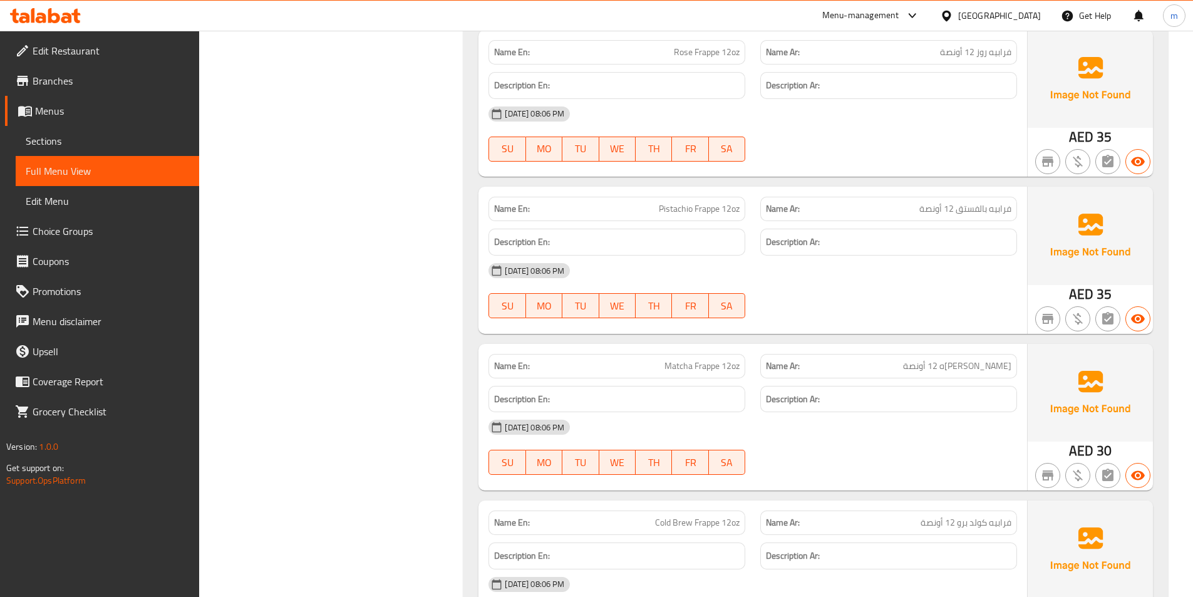
scroll to position [6675, 0]
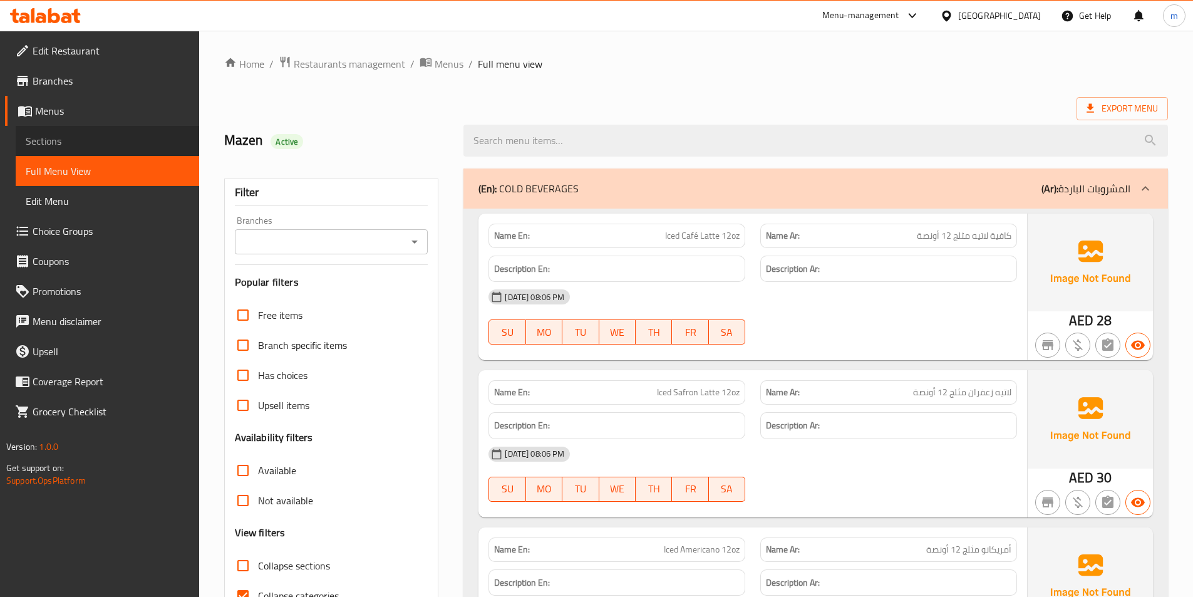
click at [93, 145] on span "Sections" at bounding box center [107, 140] width 163 height 15
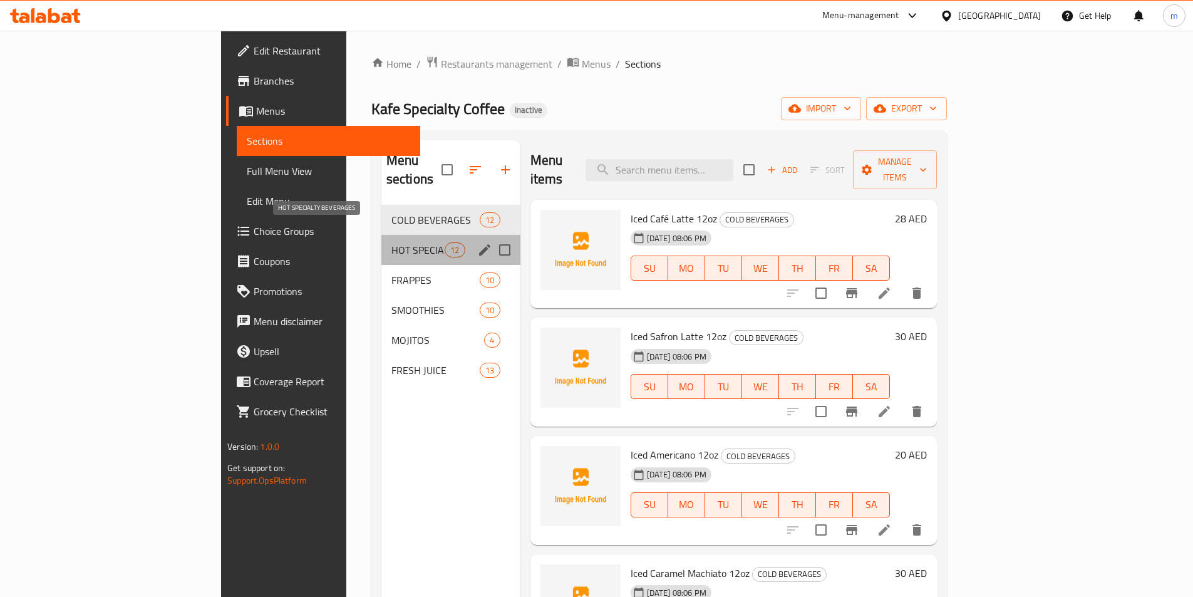
click at [391, 242] on span "HOT SPECIALTY BEVERAGES" at bounding box center [417, 249] width 53 height 15
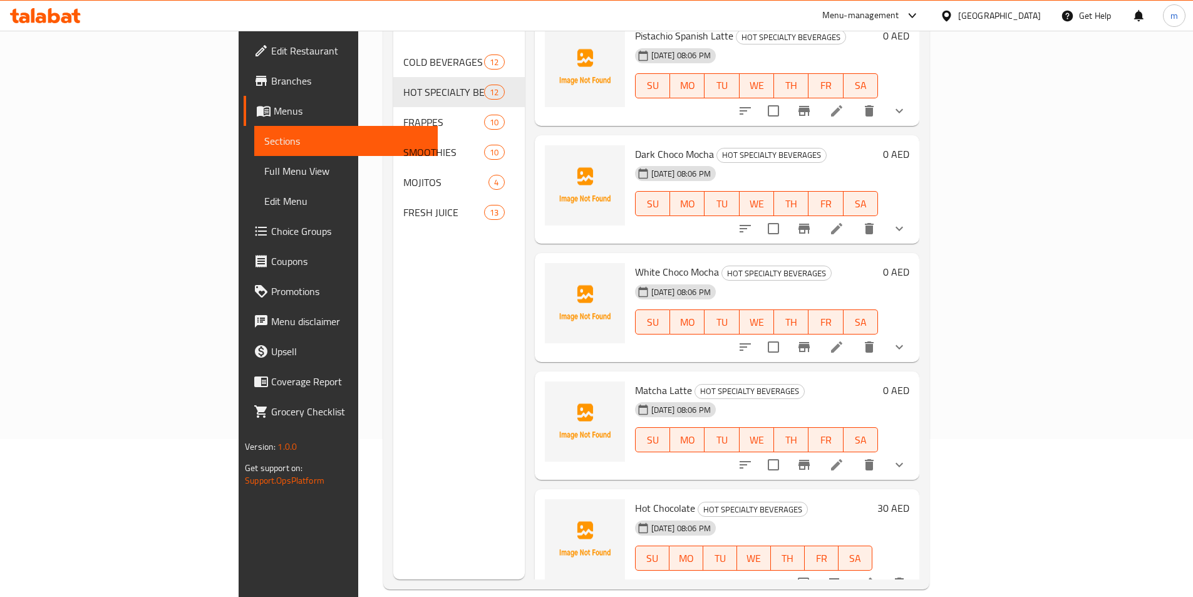
scroll to position [175, 0]
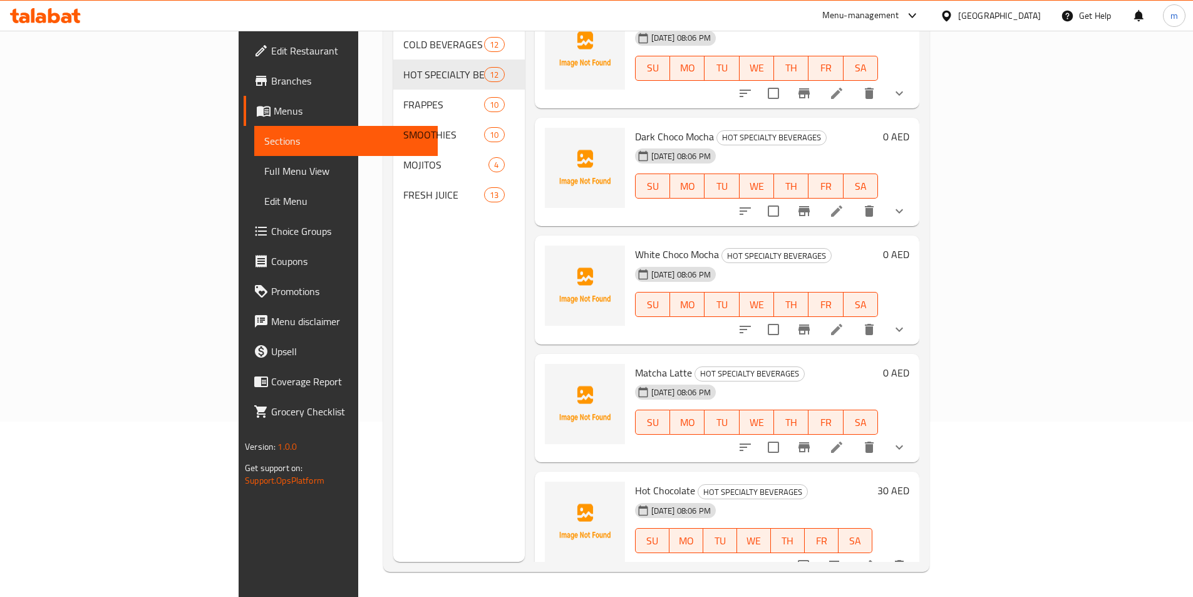
click at [884, 554] on li at bounding box center [866, 565] width 35 height 23
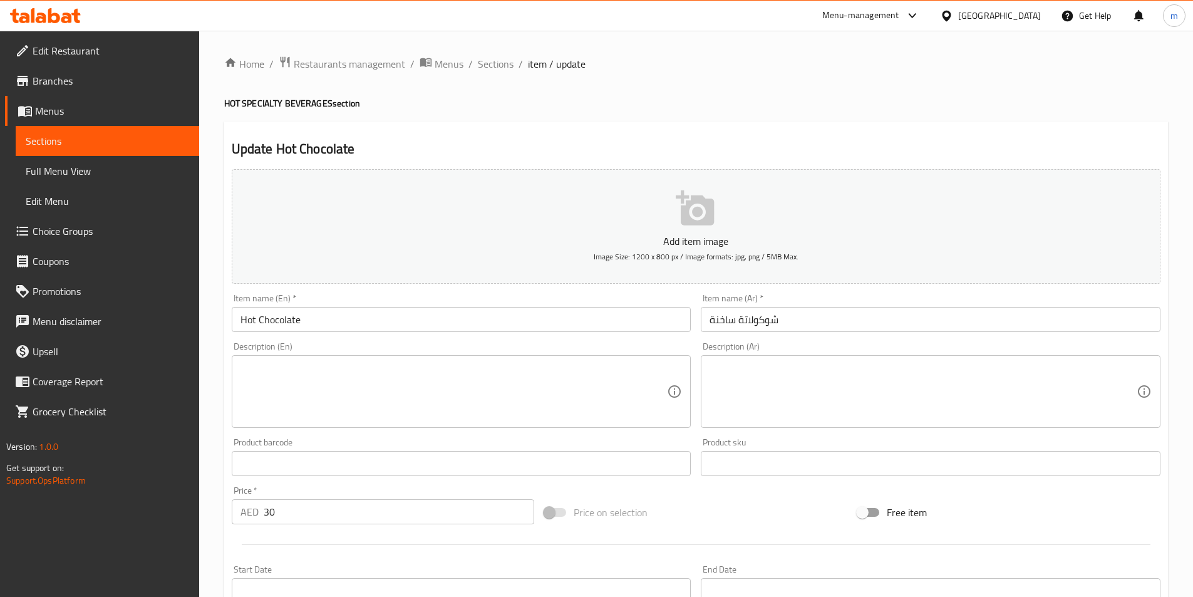
click at [371, 317] on input "Hot Chocolate" at bounding box center [462, 319] width 460 height 25
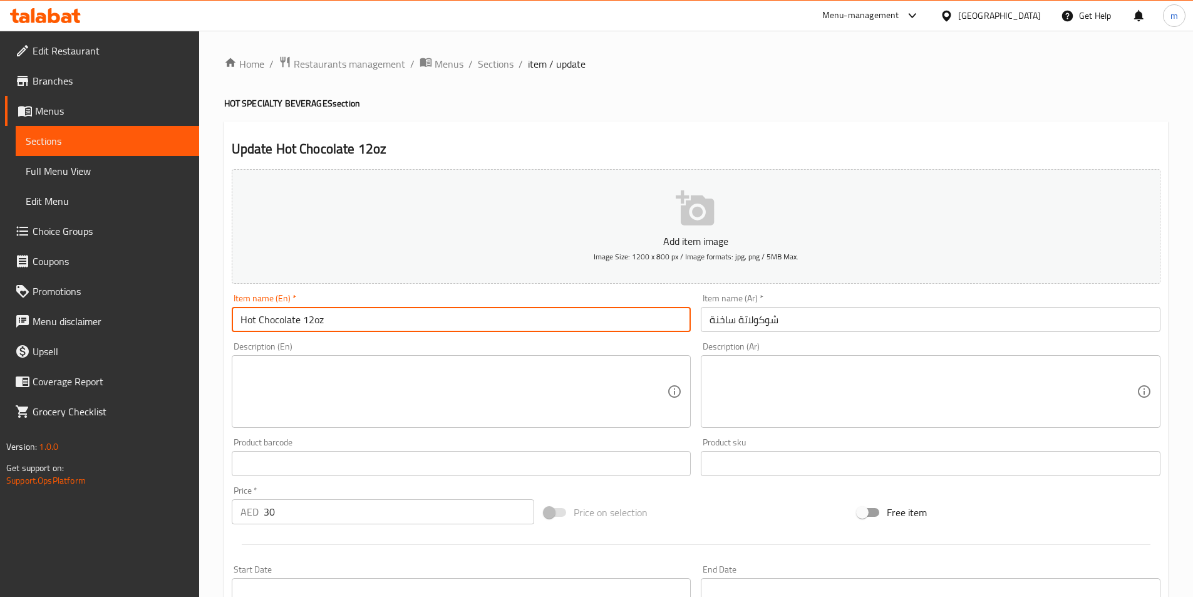
type input "Hot Chocolate 12oz"
click at [854, 333] on div "Item name (Ar)   * شوكولاتة ساخنة Item name (Ar) *" at bounding box center [931, 313] width 470 height 48
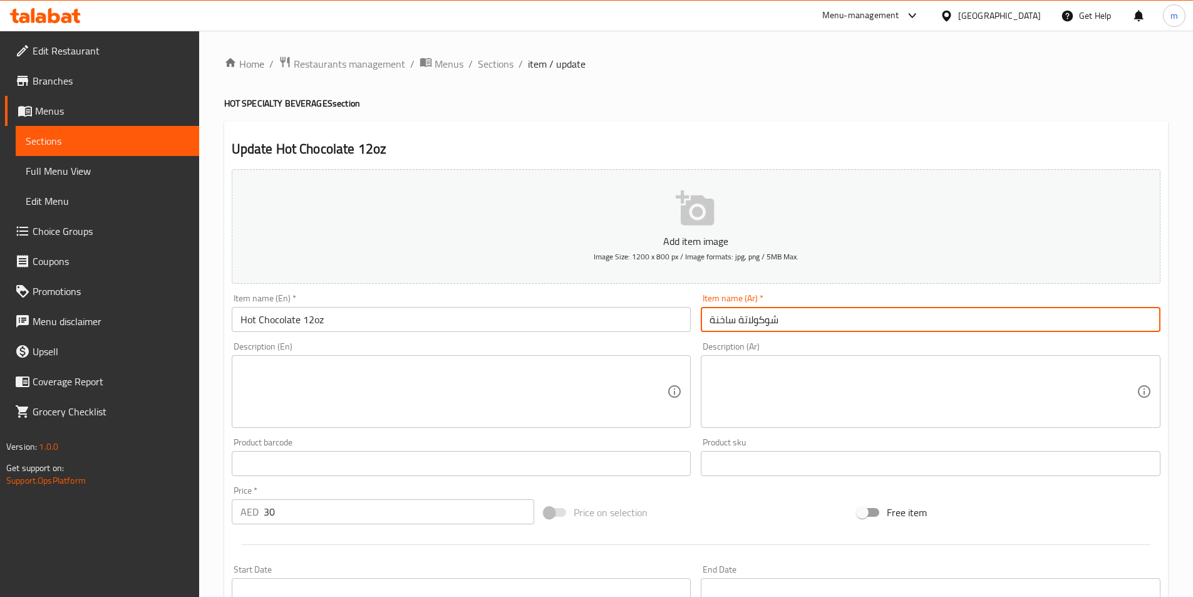
click at [867, 321] on input "شوكولاتة ساخنة" at bounding box center [931, 319] width 460 height 25
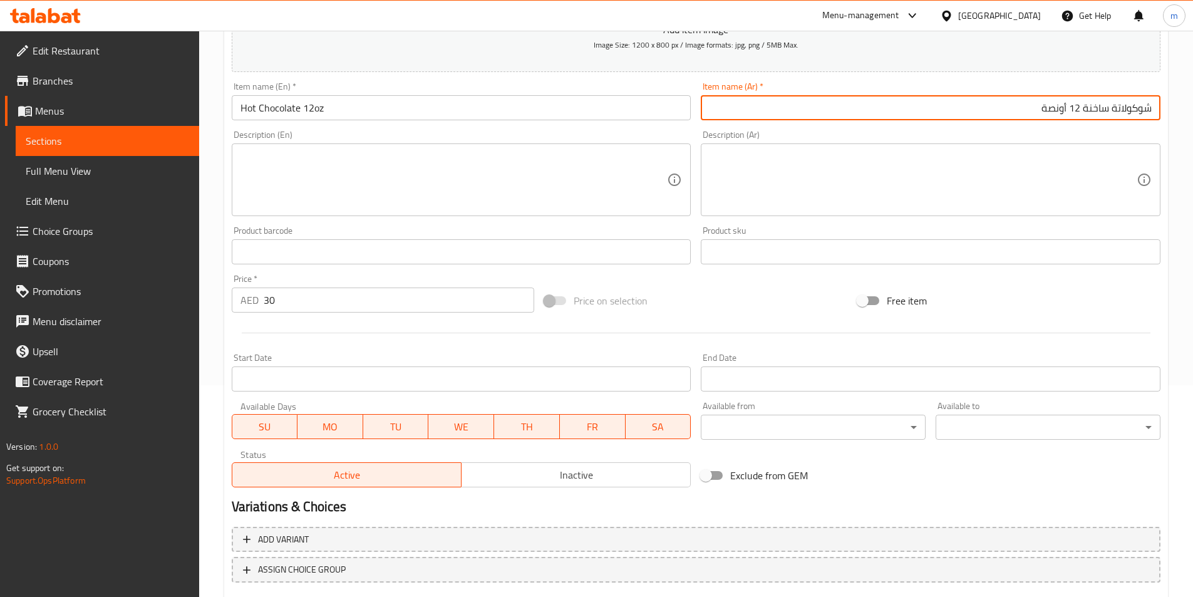
scroll to position [288, 0]
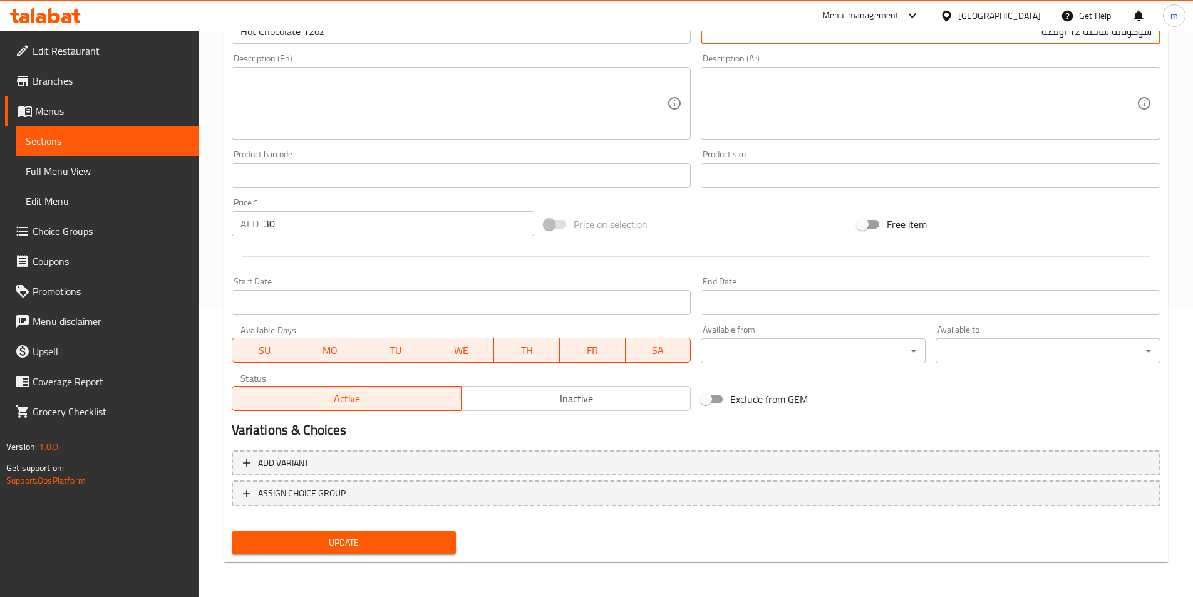
type input "شوكولاتة ساخنة 12 أونصة"
click at [410, 550] on span "Update" at bounding box center [344, 543] width 205 height 16
